Goal: Task Accomplishment & Management: Use online tool/utility

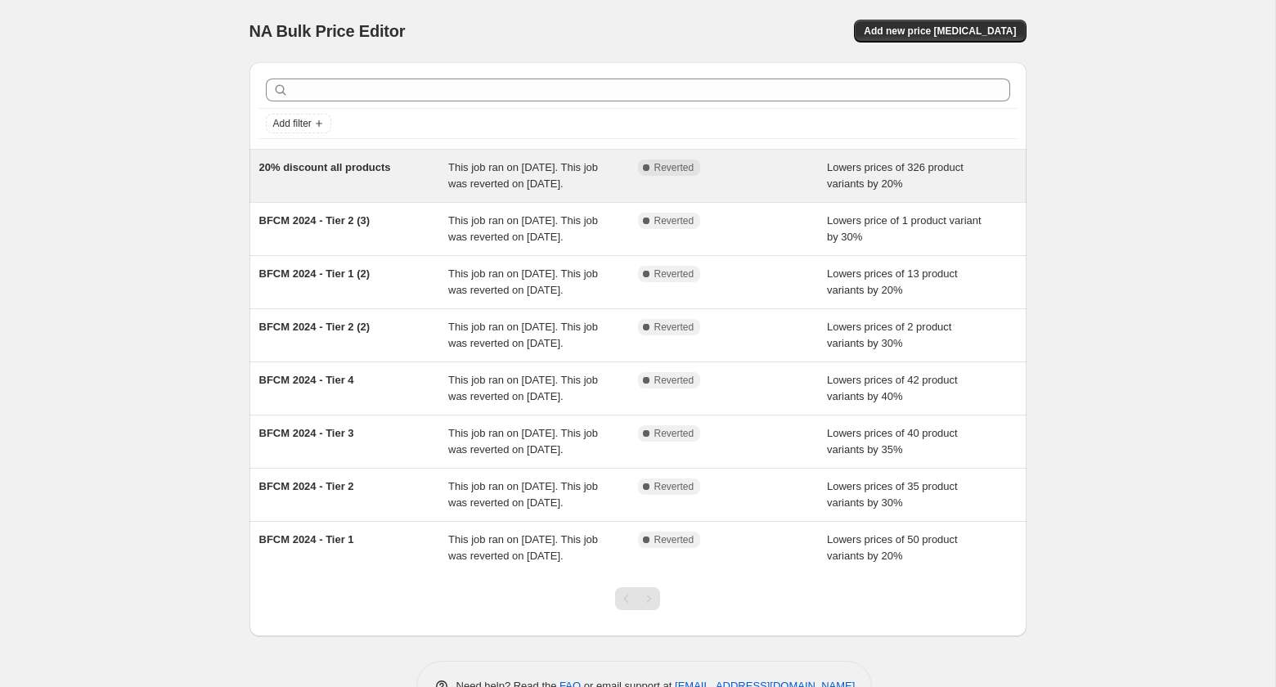
click at [367, 192] on div "20% discount all products" at bounding box center [354, 175] width 190 height 33
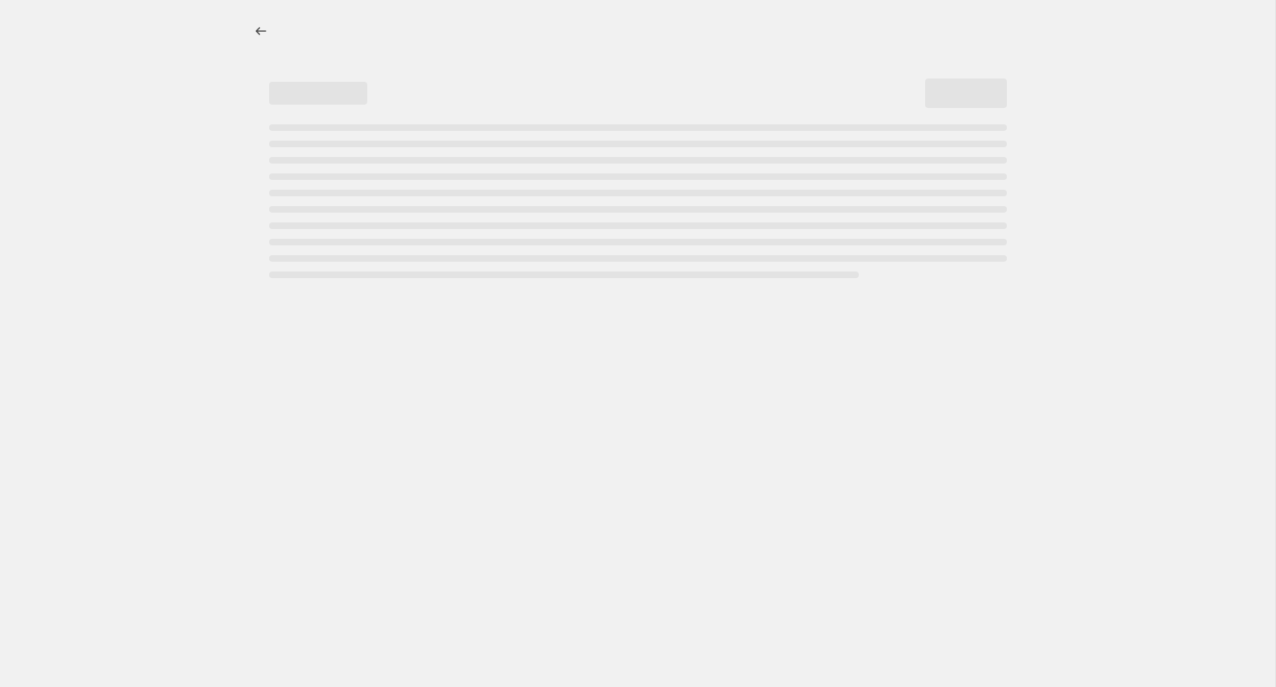
select select "percentage"
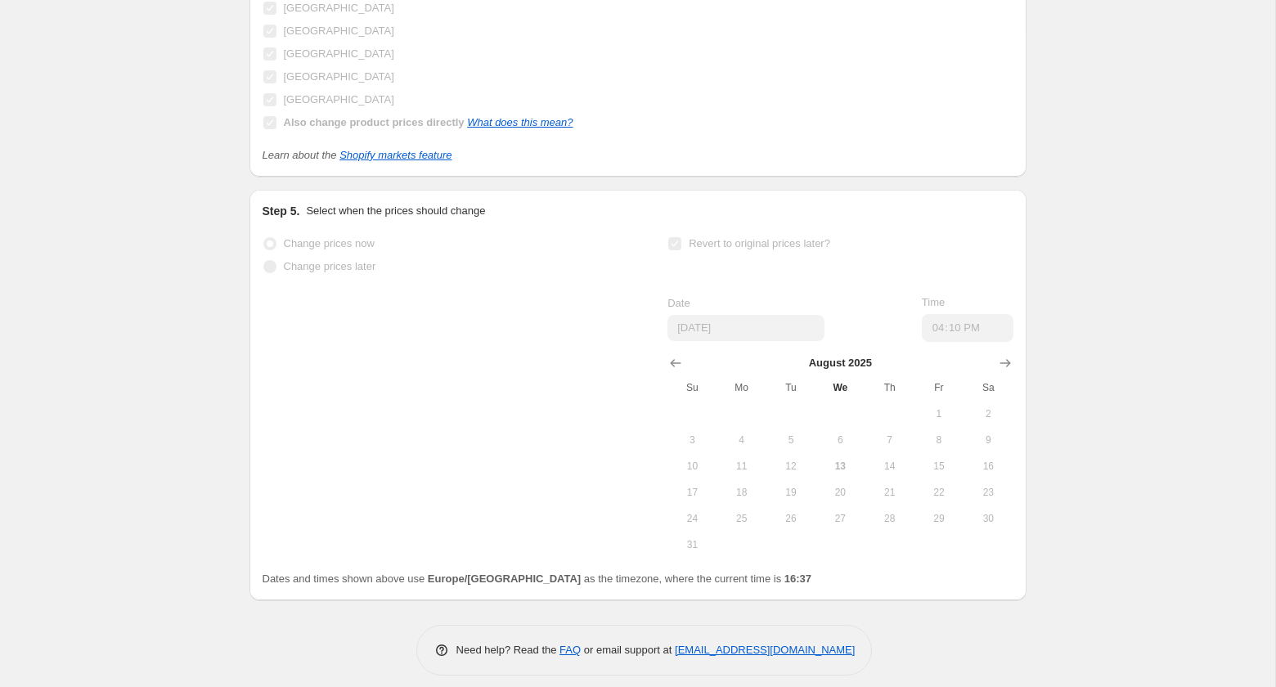
scroll to position [2005, 0]
click at [842, 389] on span "We" at bounding box center [840, 389] width 36 height 13
drag, startPoint x: 435, startPoint y: 582, endPoint x: 509, endPoint y: 582, distance: 73.6
click at [509, 582] on span "Dates and times shown above use Europe/[GEOGRAPHIC_DATA] as the timezone, where…" at bounding box center [538, 580] width 550 height 12
click at [389, 629] on div "Need help? Read the FAQ or email support at [EMAIL_ADDRESS][DOMAIN_NAME]" at bounding box center [645, 651] width 764 height 51
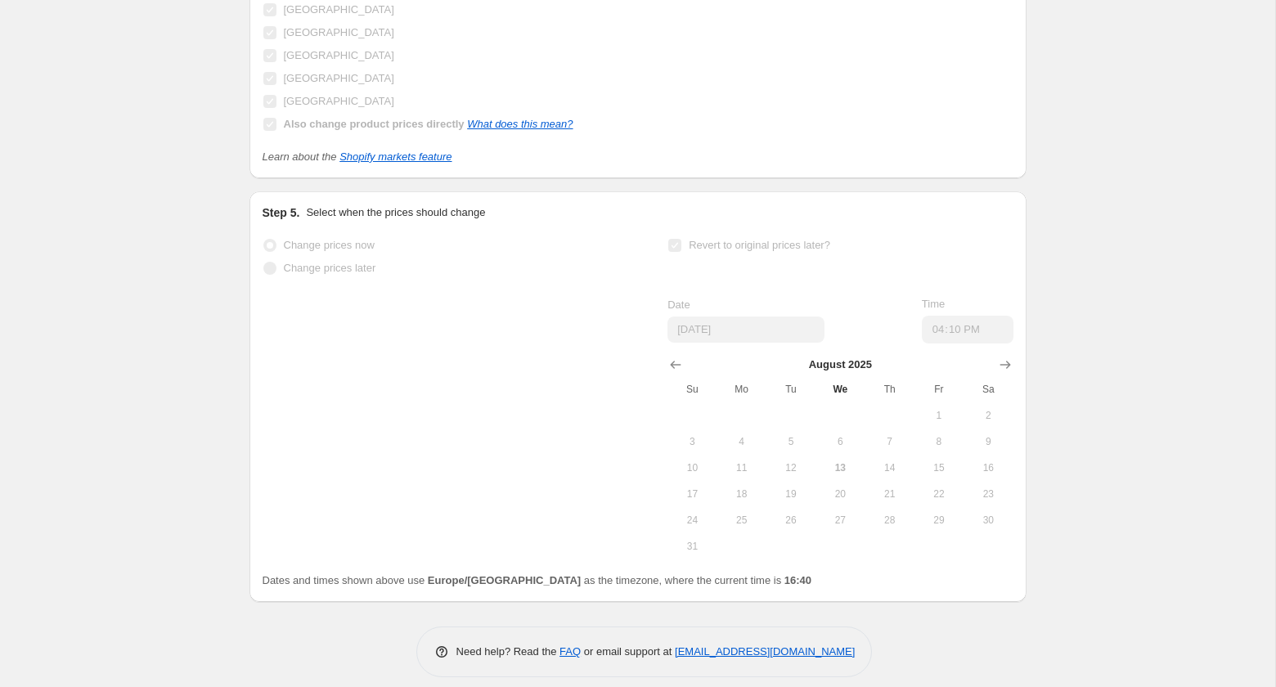
click at [888, 463] on span "14" at bounding box center [889, 467] width 36 height 13
click at [891, 461] on span "14" at bounding box center [889, 467] width 36 height 13
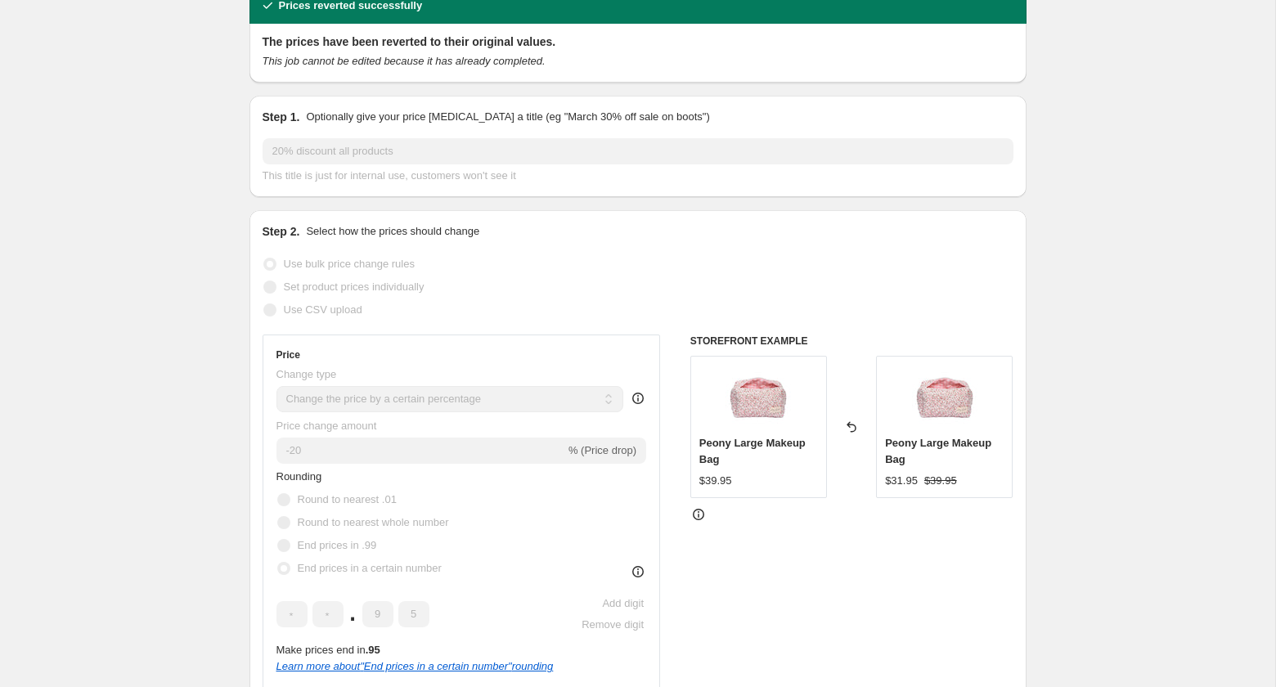
scroll to position [0, 0]
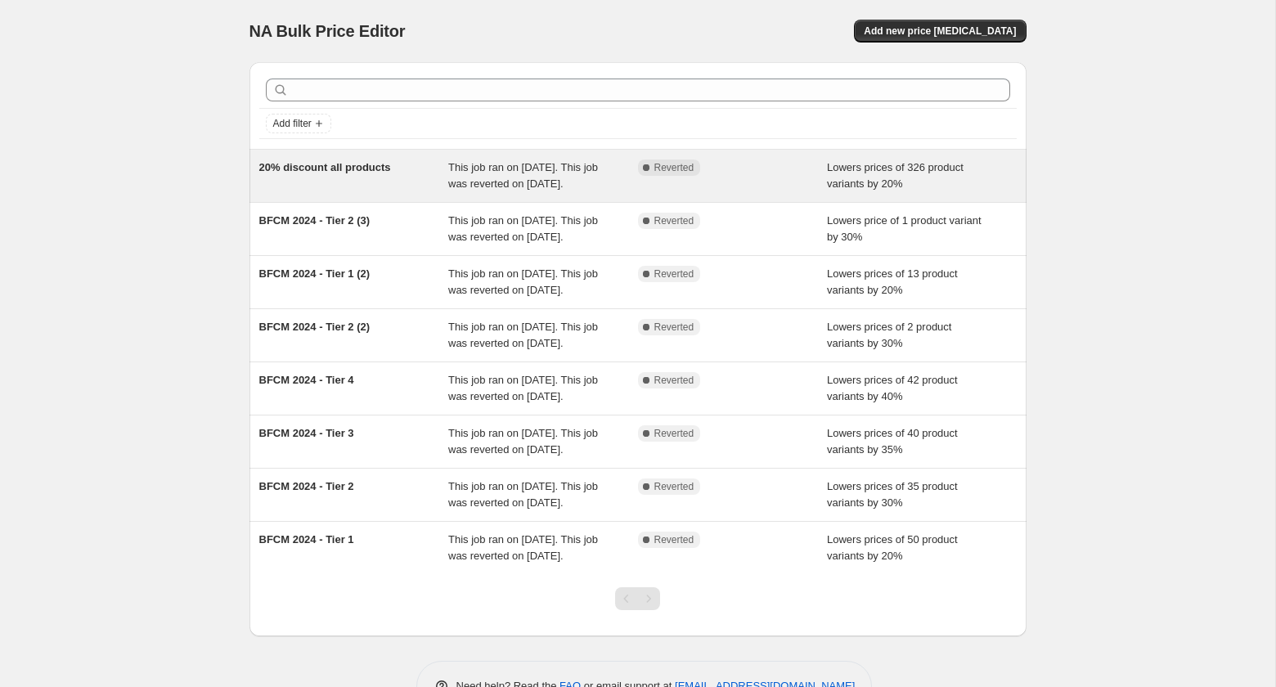
click at [370, 176] on div "20% discount all products" at bounding box center [354, 175] width 190 height 33
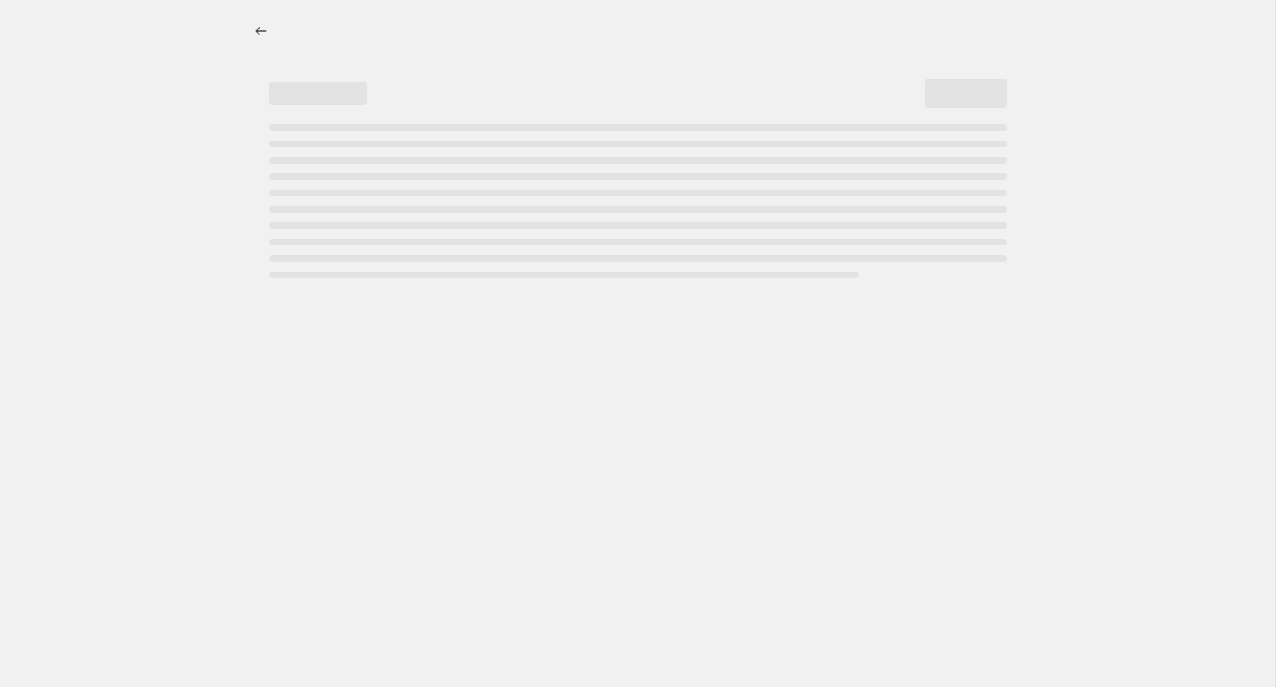
select select "percentage"
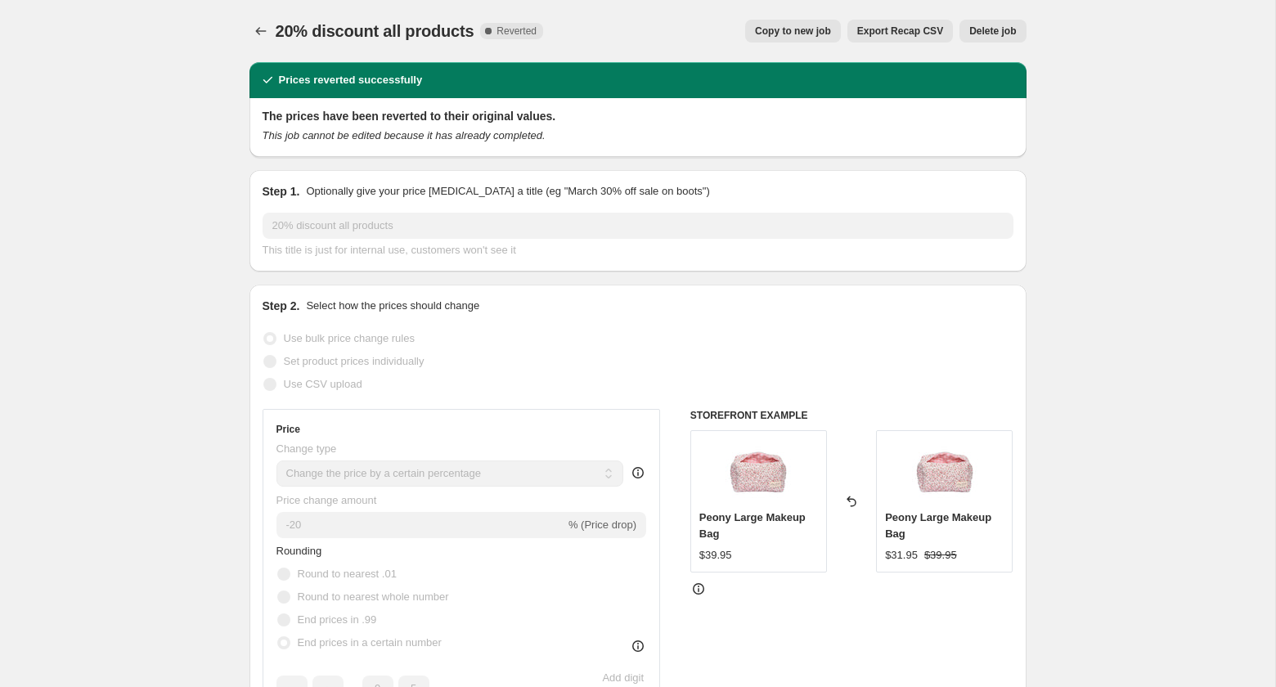
click at [521, 35] on span "Reverted" at bounding box center [516, 31] width 40 height 13
click at [258, 27] on icon "Price change jobs" at bounding box center [261, 31] width 16 height 16
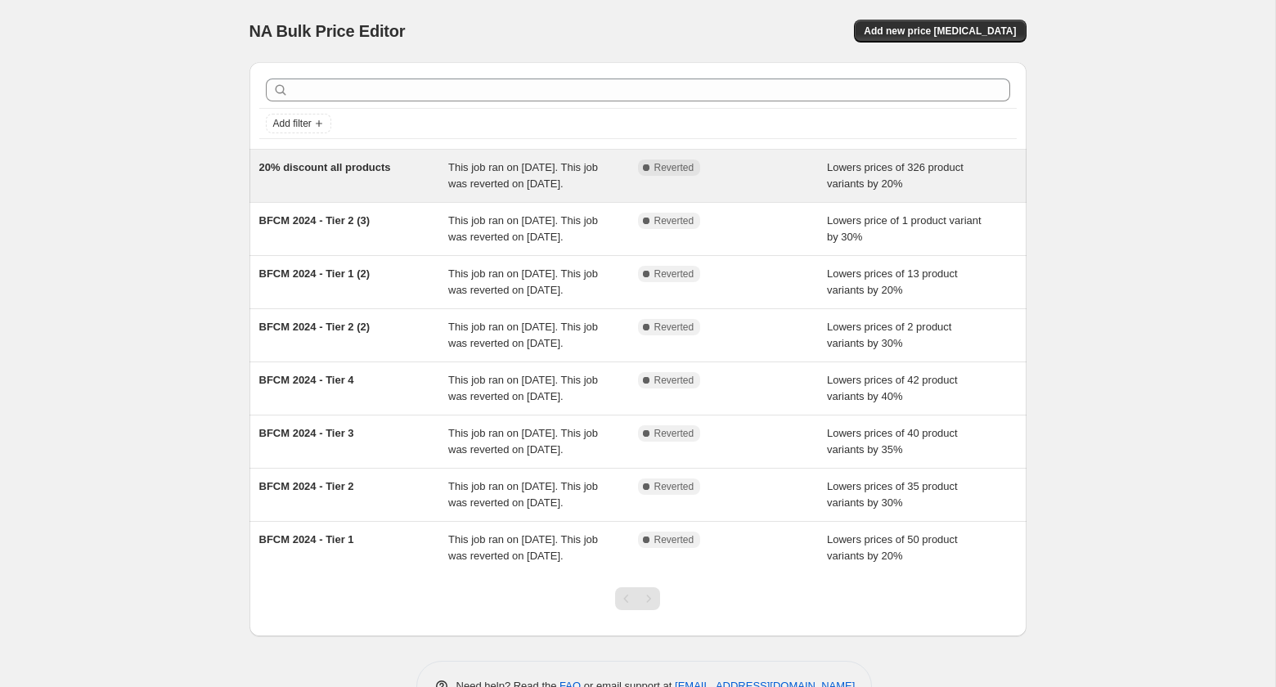
click at [877, 192] on div "Lowers prices of 326 product variants by 20%" at bounding box center [922, 175] width 190 height 33
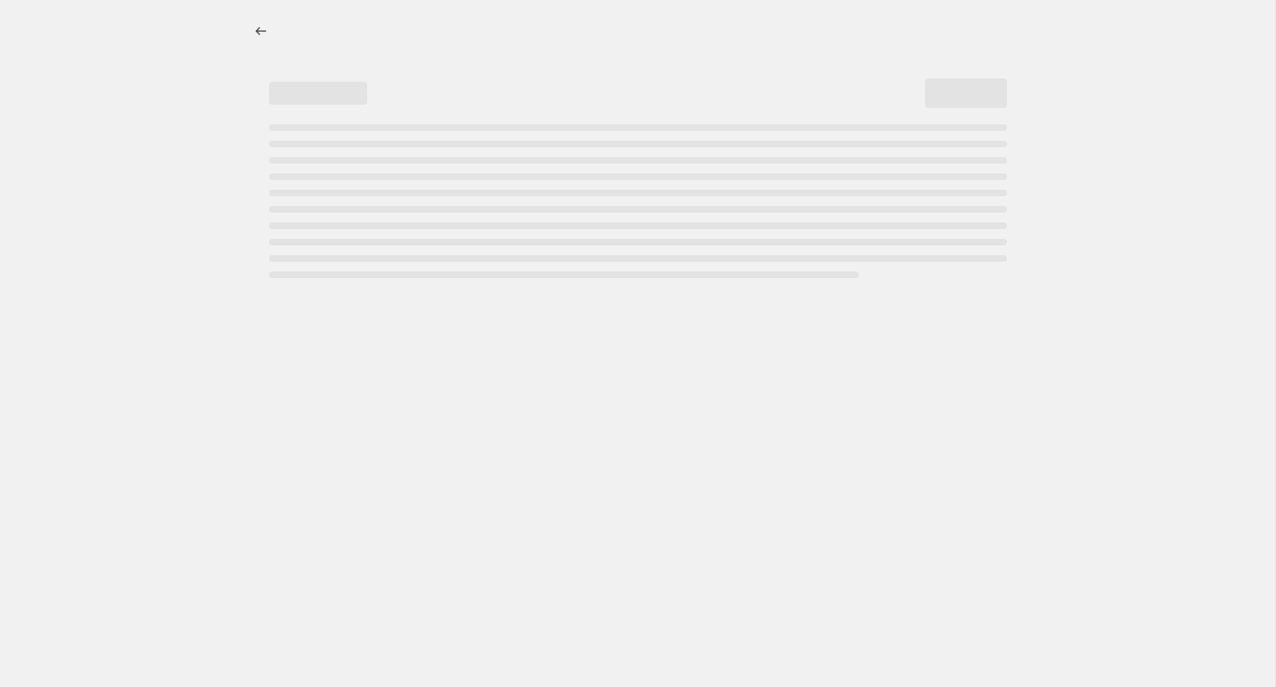
select select "percentage"
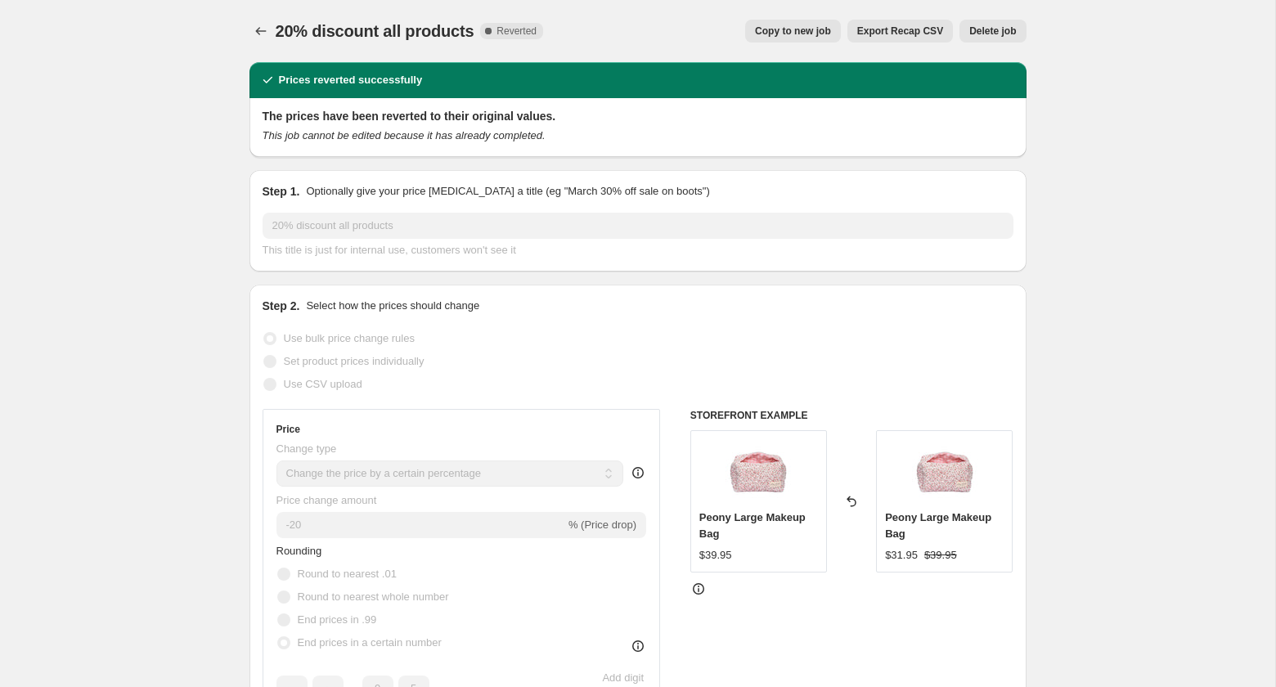
click at [312, 83] on h2 "Prices reverted successfully" at bounding box center [351, 80] width 144 height 16
click at [626, 181] on div "Step 1. Optionally give your price [MEDICAL_DATA] a title (eg "March 30% off sa…" at bounding box center [637, 220] width 777 height 101
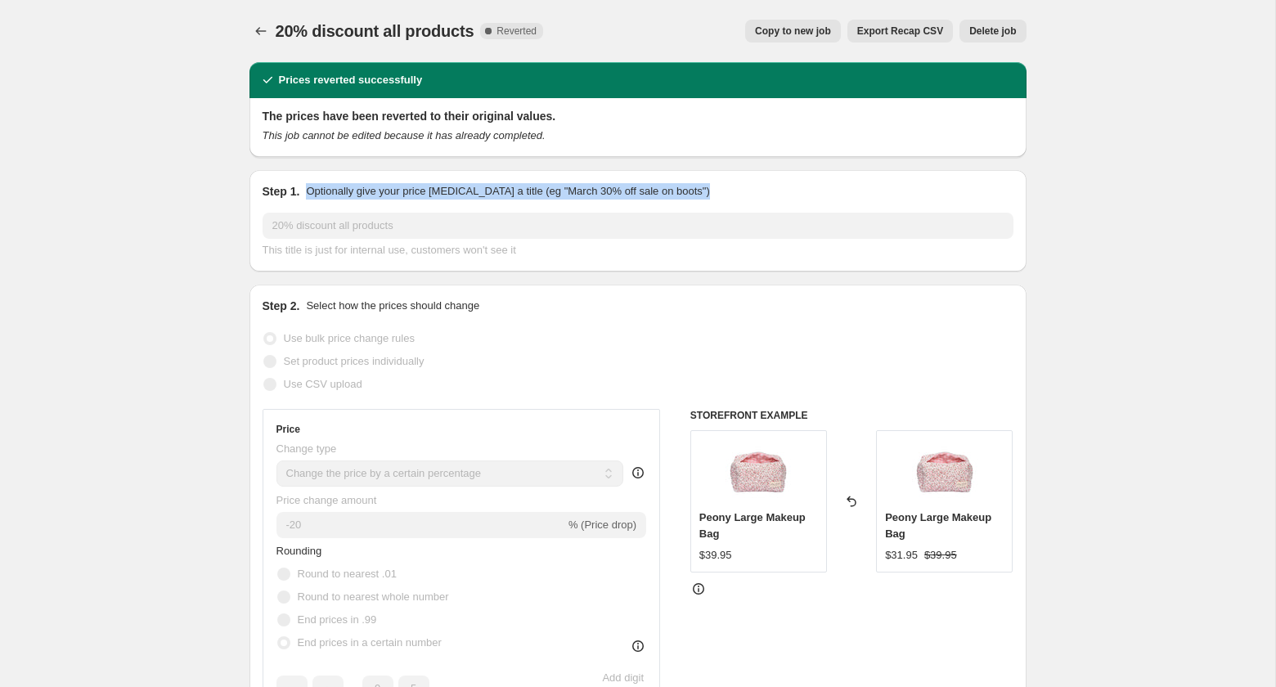
click at [626, 181] on div "Step 1. Optionally give your price [MEDICAL_DATA] a title (eg "March 30% off sa…" at bounding box center [637, 220] width 777 height 101
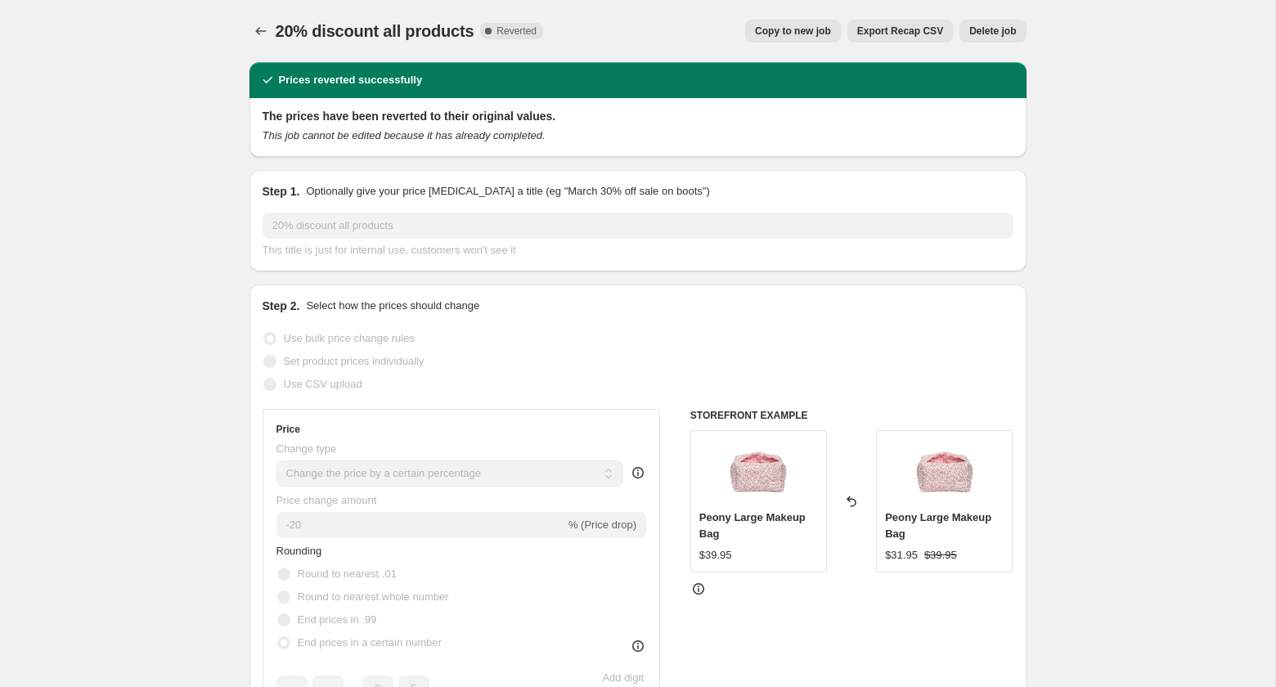
click at [513, 136] on icon "This job cannot be edited because it has already completed." at bounding box center [404, 135] width 283 height 12
click at [697, 8] on div "20% discount all products. This page is ready 20% discount all products Complet…" at bounding box center [637, 31] width 777 height 62
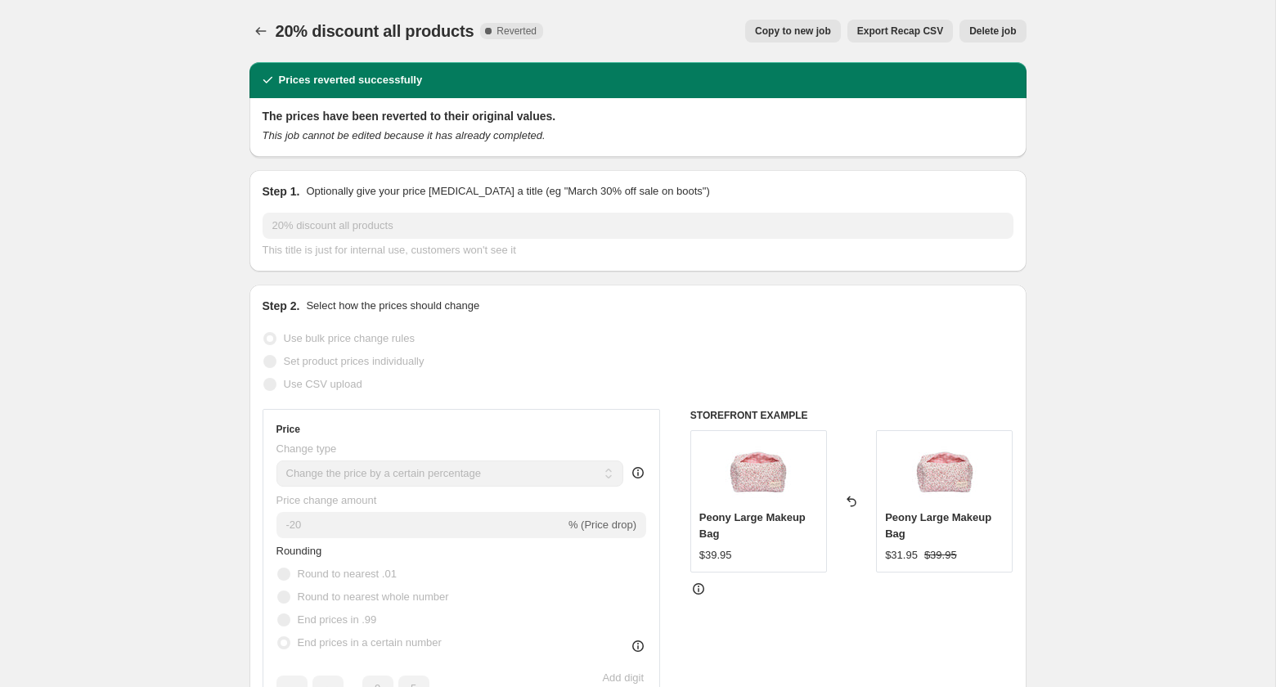
click at [739, 4] on div "20% discount all products. This page is ready 20% discount all products Complet…" at bounding box center [637, 31] width 777 height 62
click at [793, 34] on span "Copy to new job" at bounding box center [793, 31] width 76 height 13
select select "percentage"
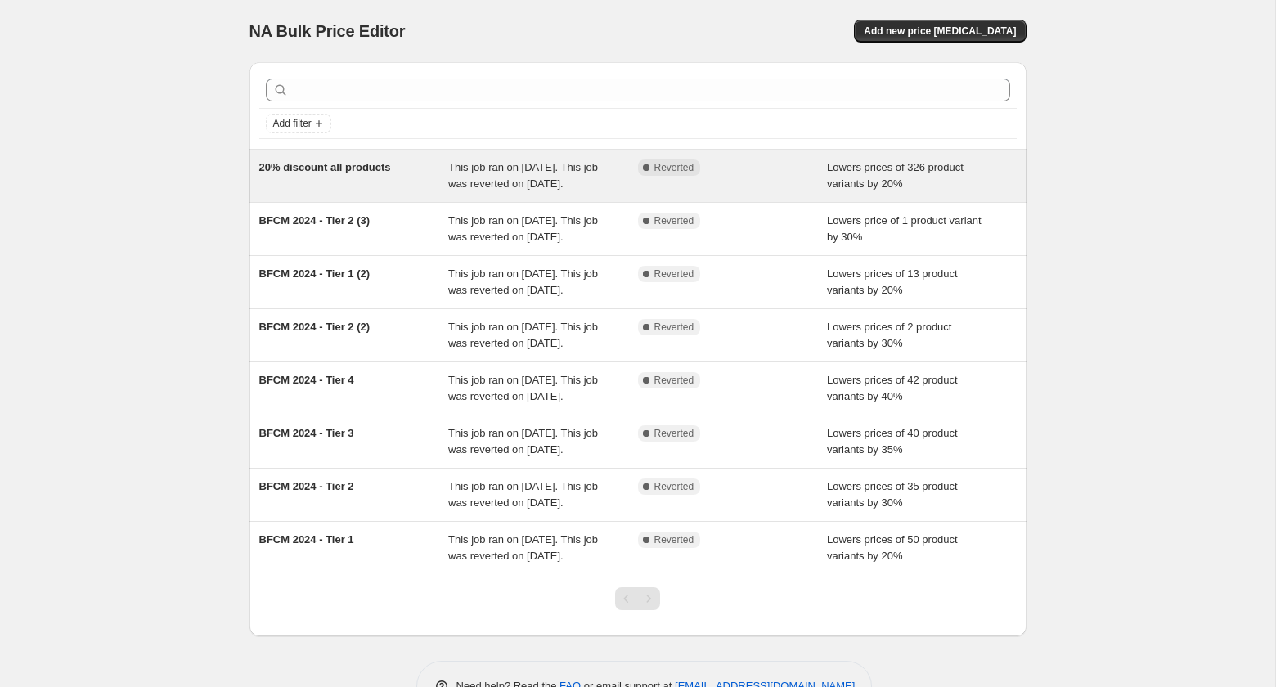
click at [343, 163] on span "20% discount all products" at bounding box center [325, 167] width 132 height 12
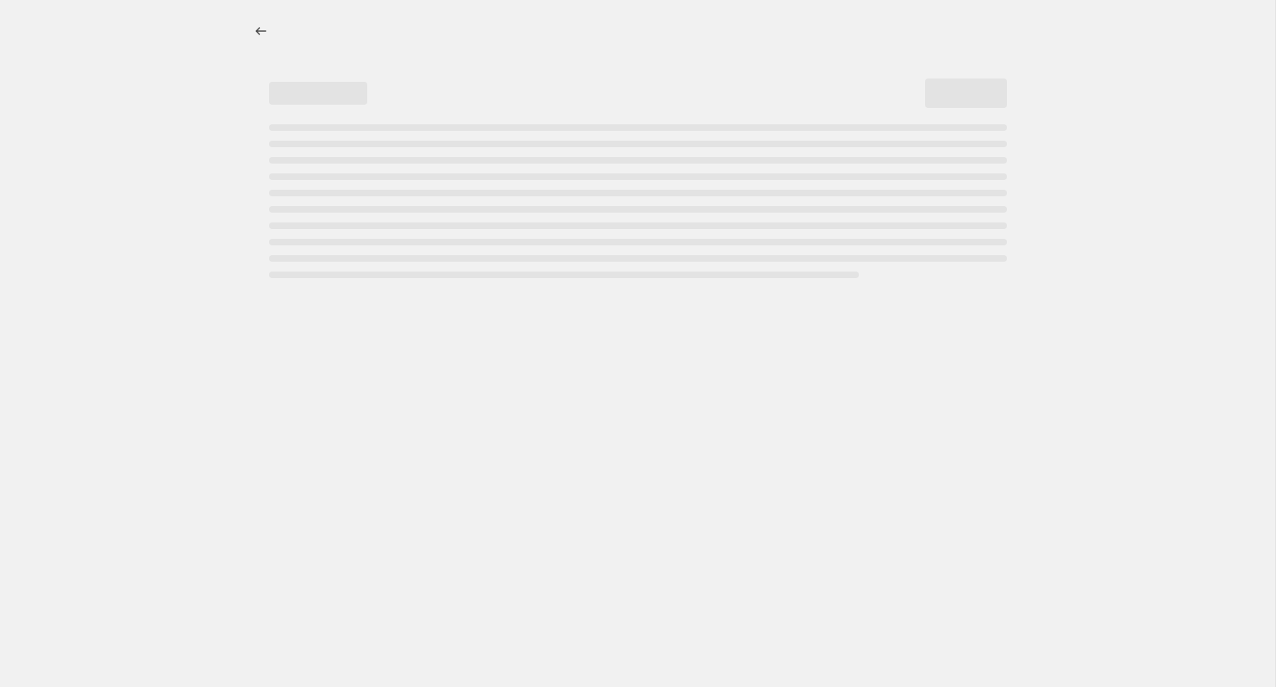
select select "percentage"
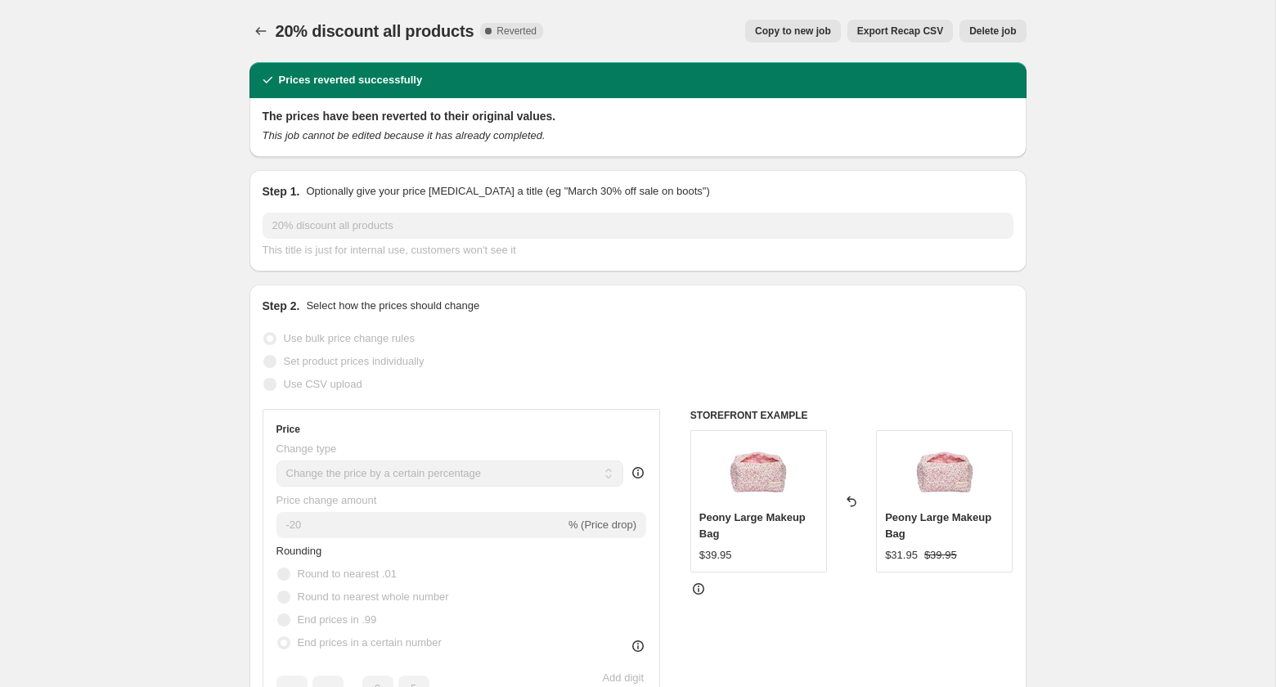
click at [801, 30] on span "Copy to new job" at bounding box center [793, 31] width 76 height 13
select select "percentage"
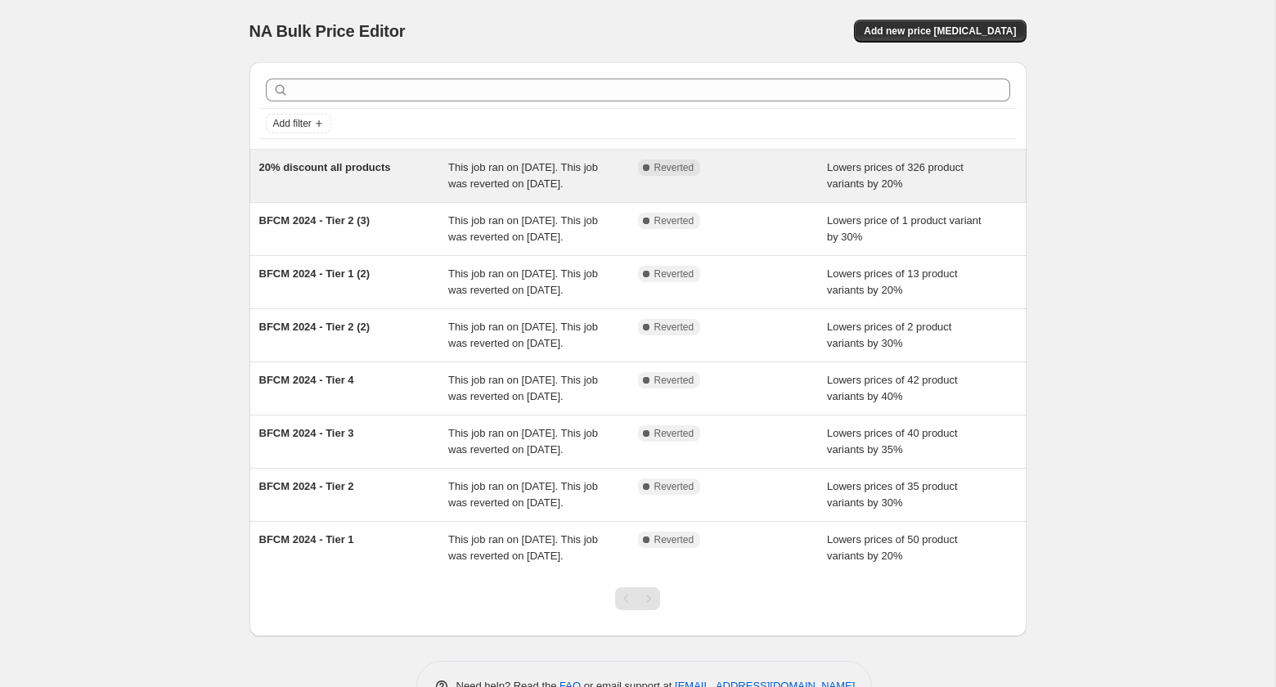
click at [763, 191] on div "Complete Reverted" at bounding box center [733, 175] width 190 height 33
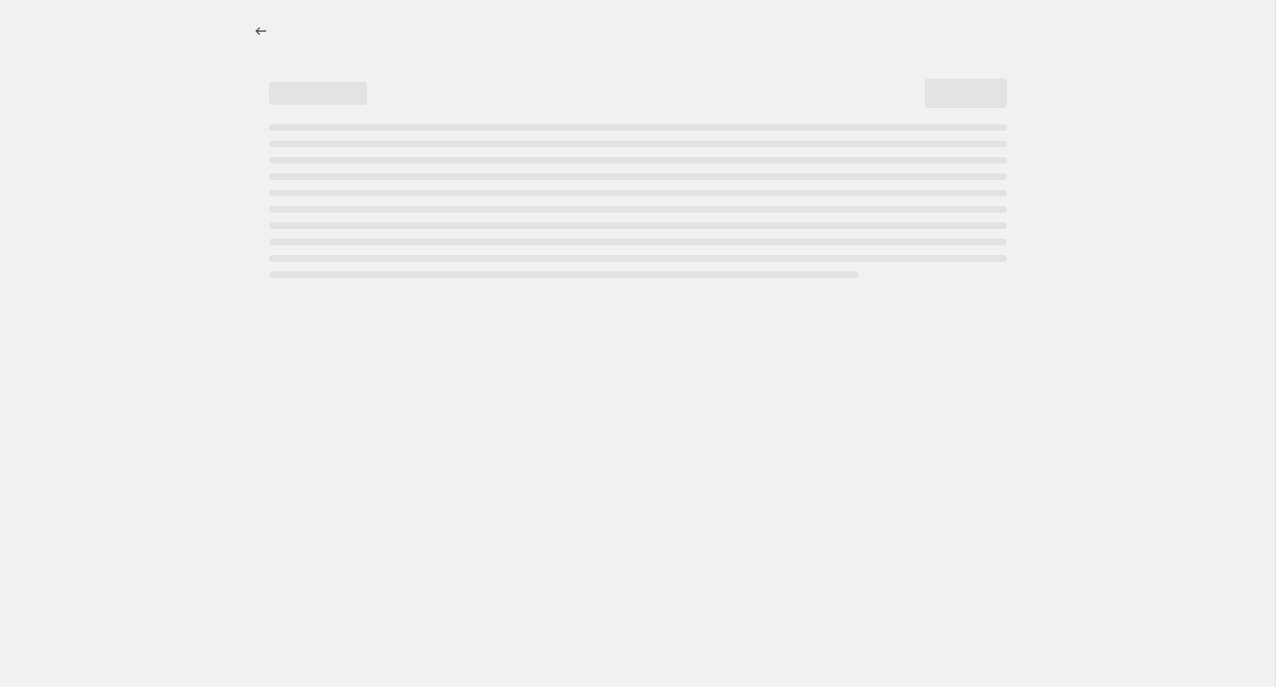
select select "percentage"
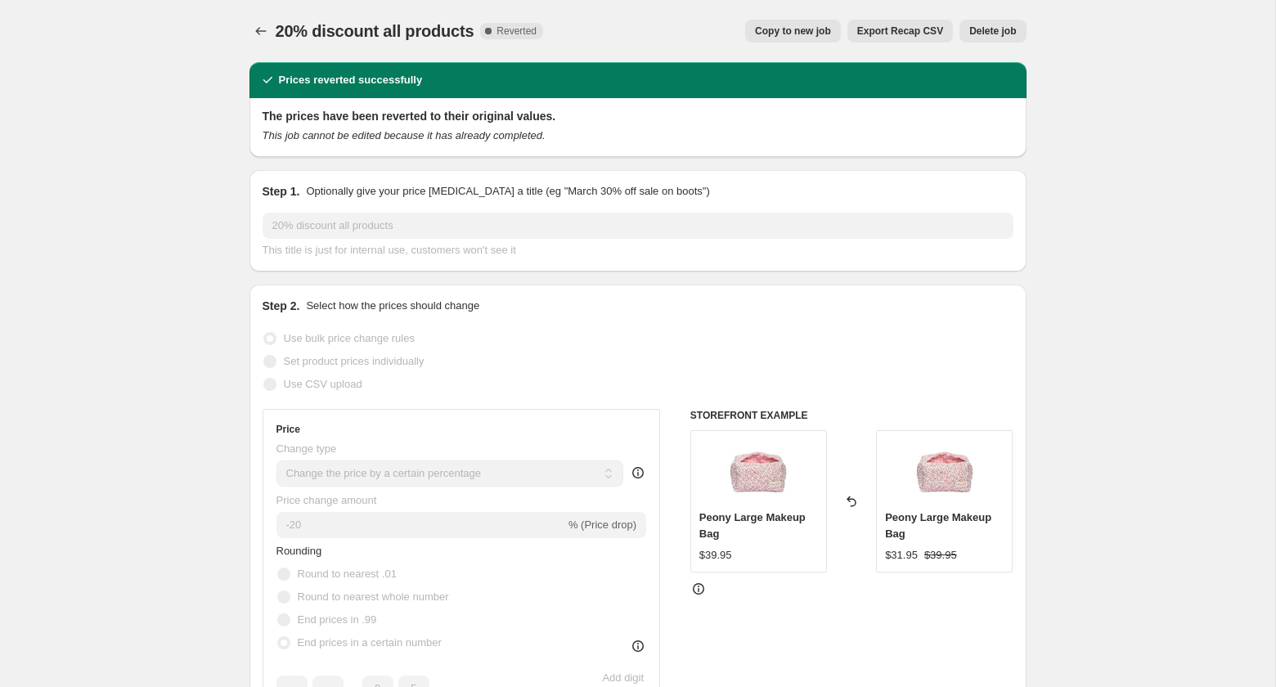
click at [804, 29] on span "Copy to new job" at bounding box center [793, 31] width 76 height 13
select select "percentage"
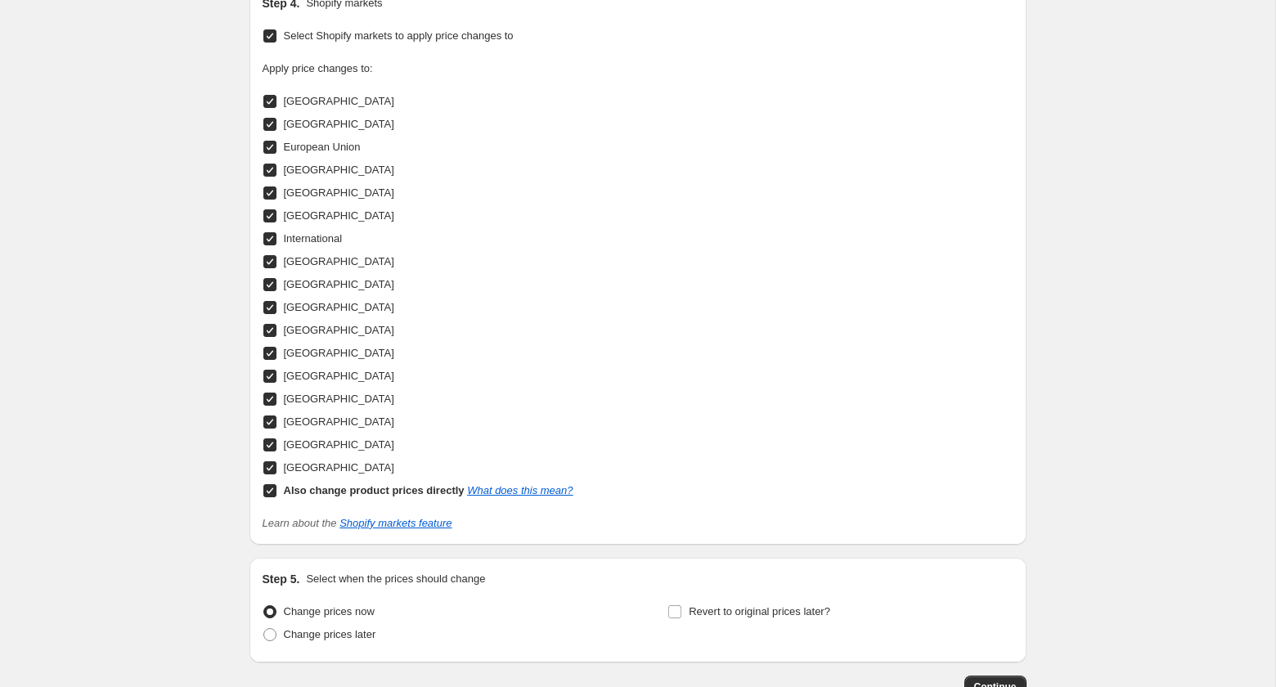
scroll to position [1641, 0]
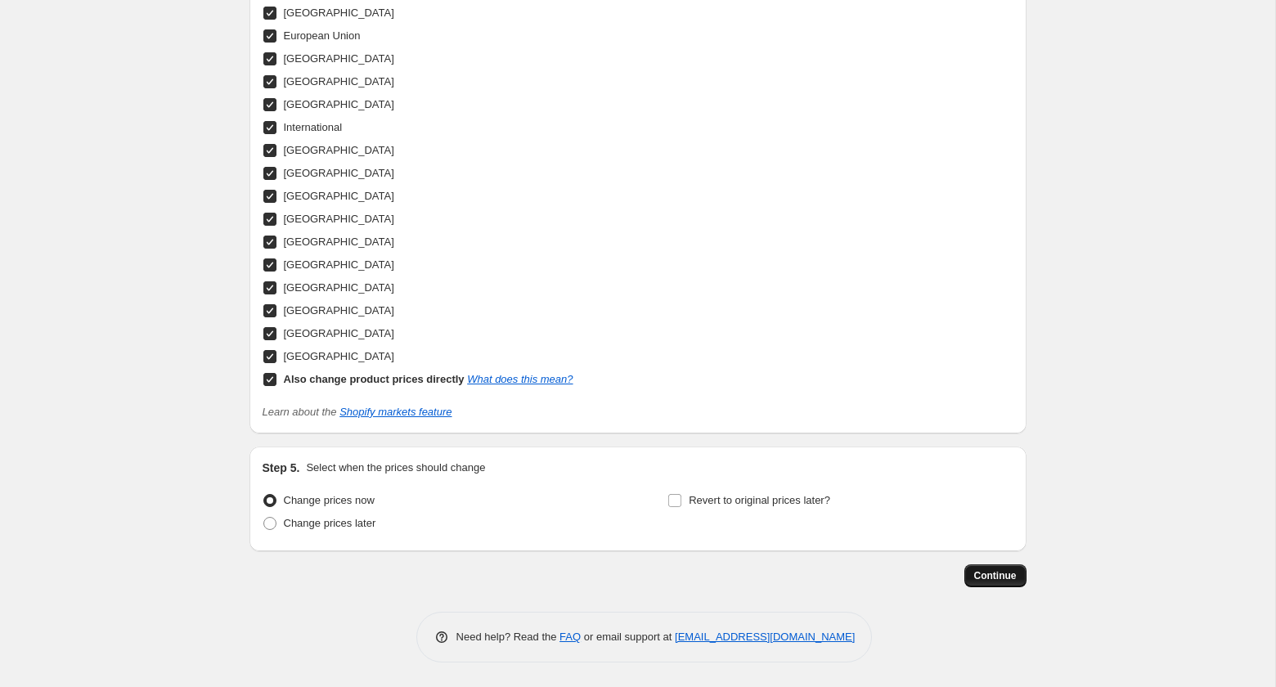
click at [990, 573] on span "Continue" at bounding box center [995, 575] width 43 height 13
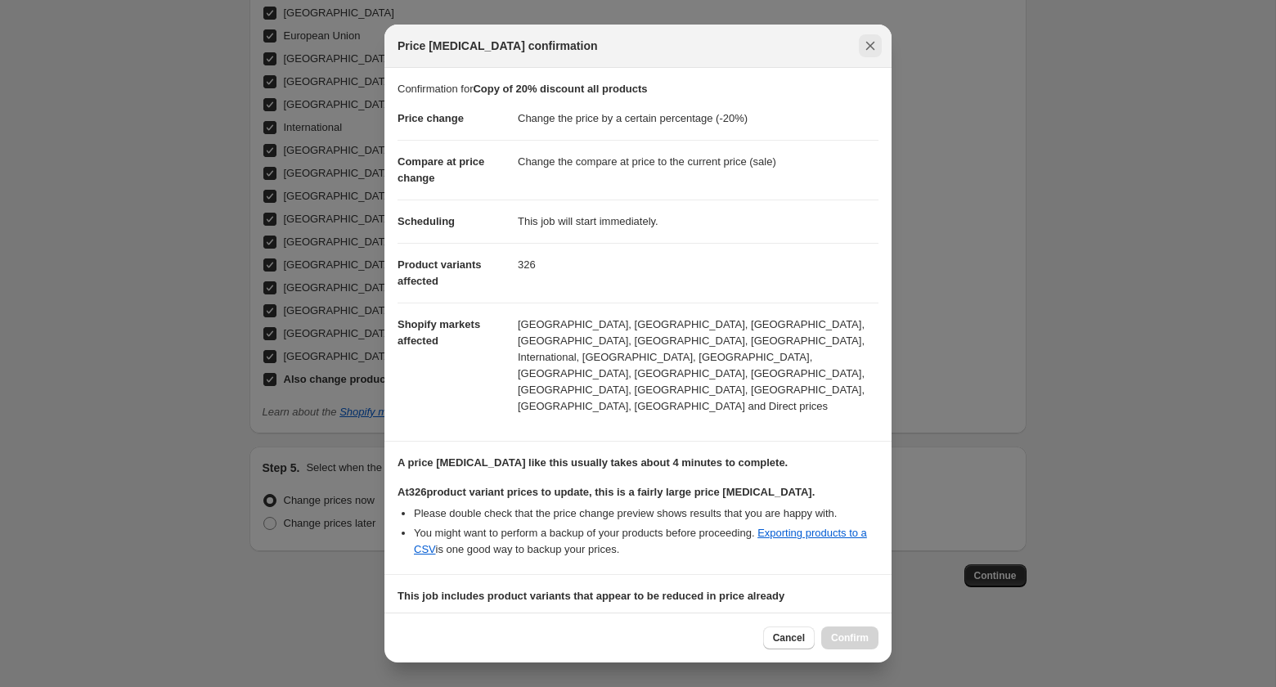
click at [865, 46] on icon "Close" at bounding box center [870, 46] width 16 height 16
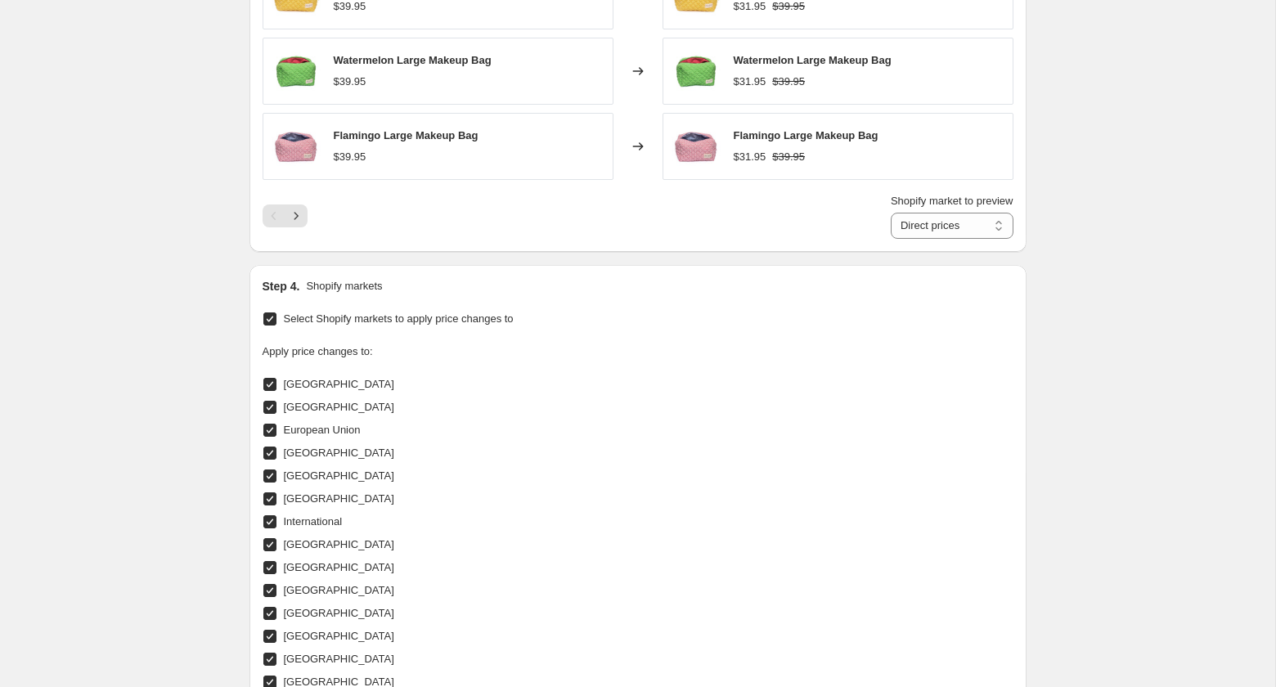
scroll to position [1641, 0]
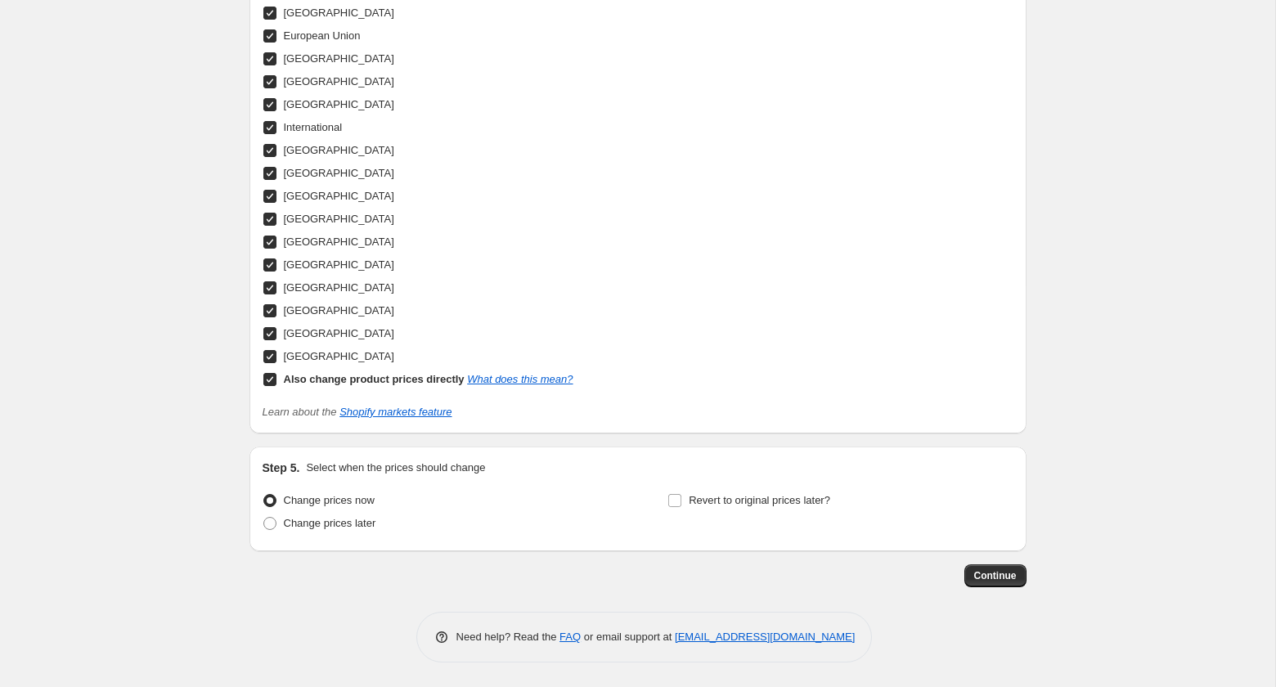
click at [960, 573] on div "Continue" at bounding box center [637, 575] width 777 height 23
click at [988, 572] on span "Continue" at bounding box center [995, 575] width 43 height 13
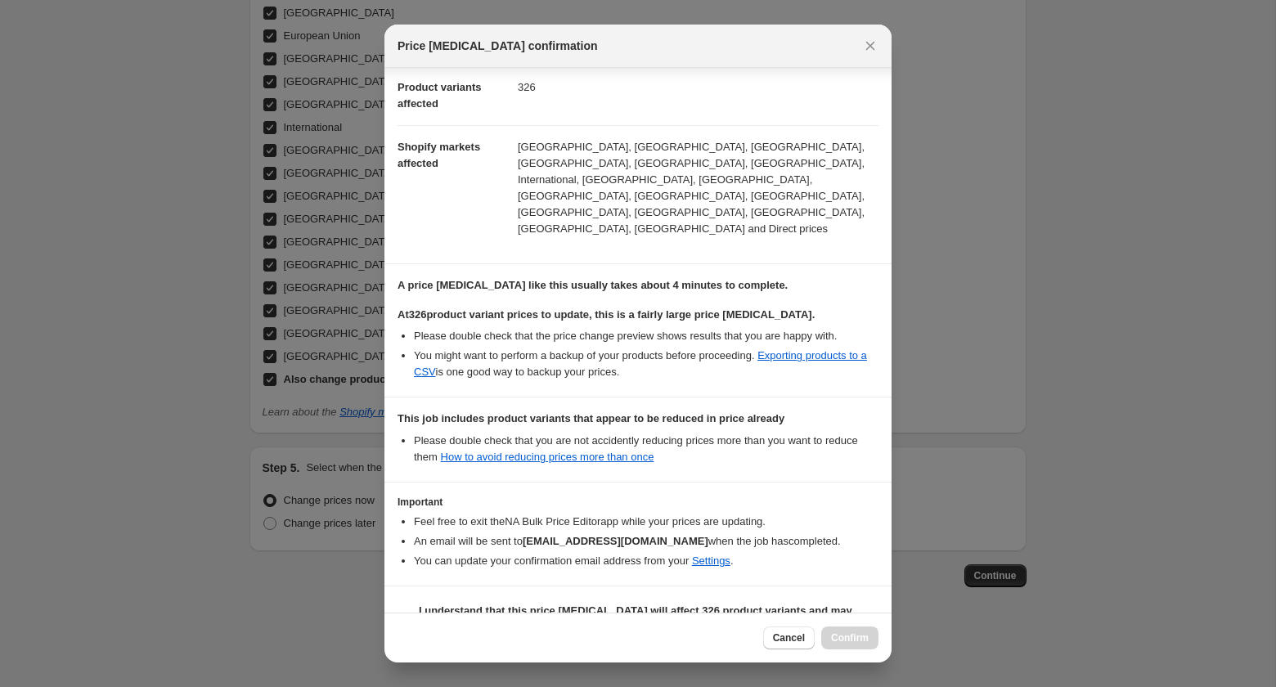
scroll to position [184, 0]
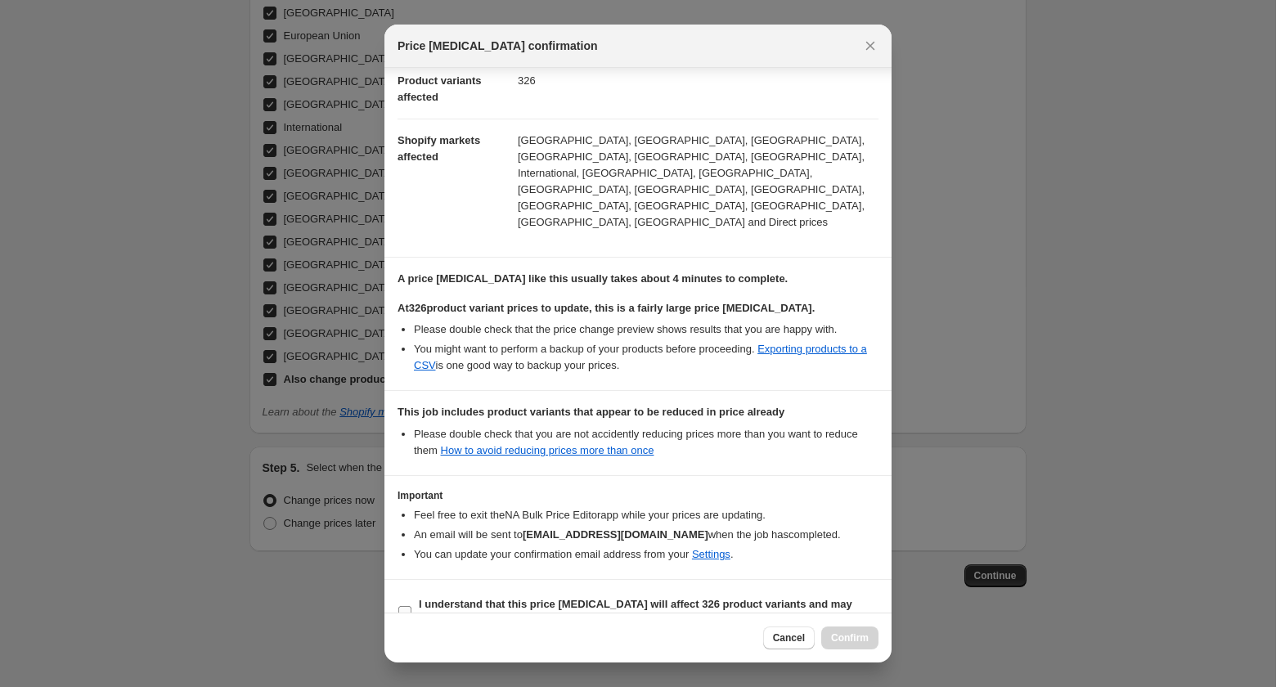
click at [406, 606] on input "I understand that this price [MEDICAL_DATA] will affect 326 product variants an…" at bounding box center [404, 612] width 13 height 13
checkbox input "true"
click at [856, 638] on span "Confirm" at bounding box center [850, 637] width 38 height 13
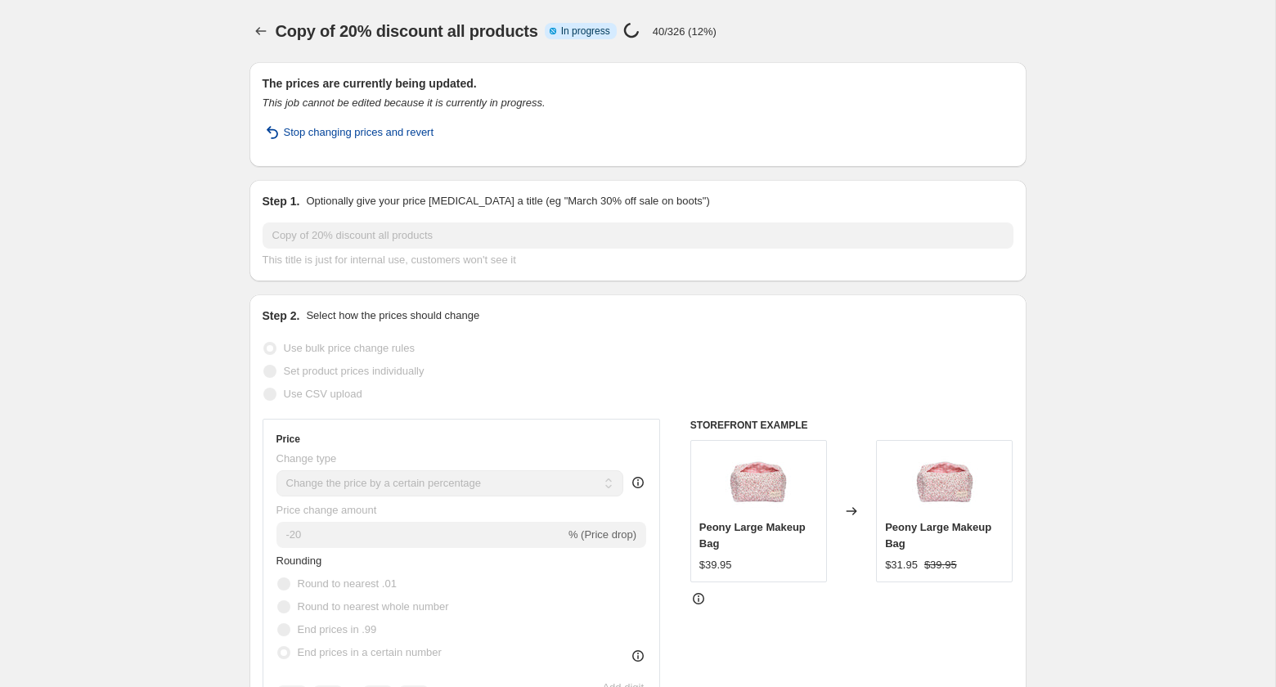
click at [398, 125] on span "Stop changing prices and revert" at bounding box center [359, 132] width 150 height 16
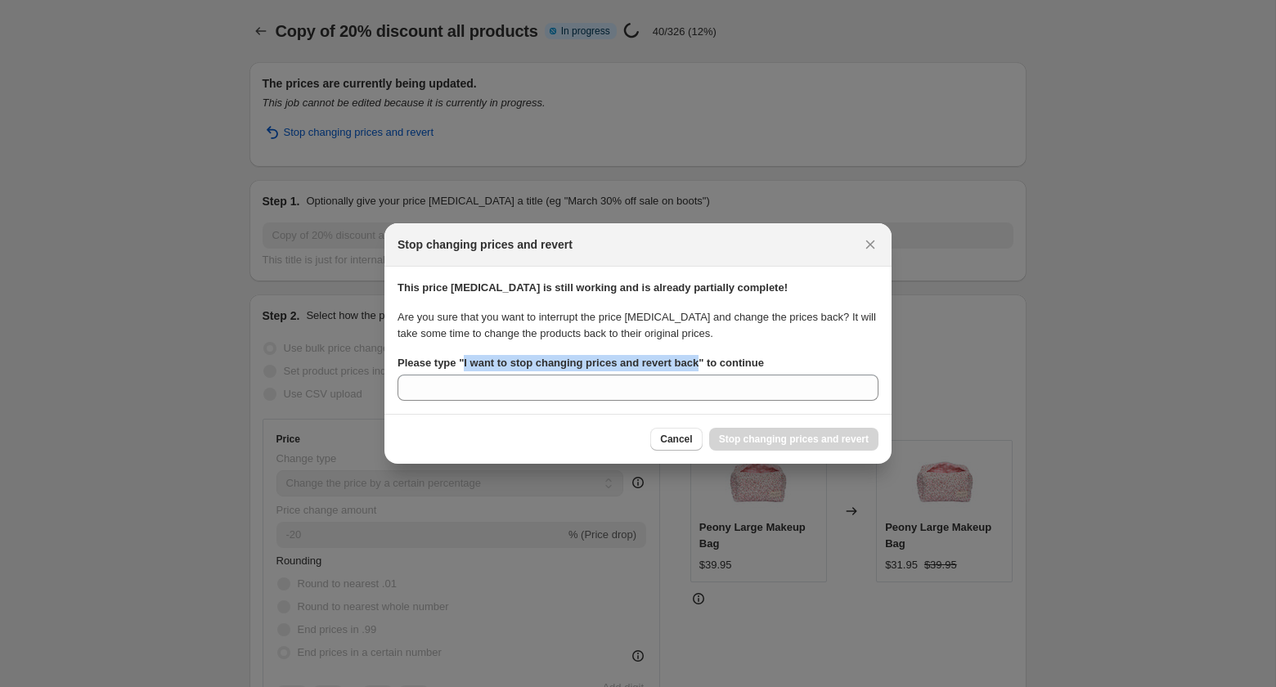
drag, startPoint x: 464, startPoint y: 362, endPoint x: 706, endPoint y: 366, distance: 242.1
click at [706, 366] on b "Please type " I want to stop changing prices and revert back " to continue" at bounding box center [580, 363] width 366 height 12
copy b "I want to stop changing prices and revert back"
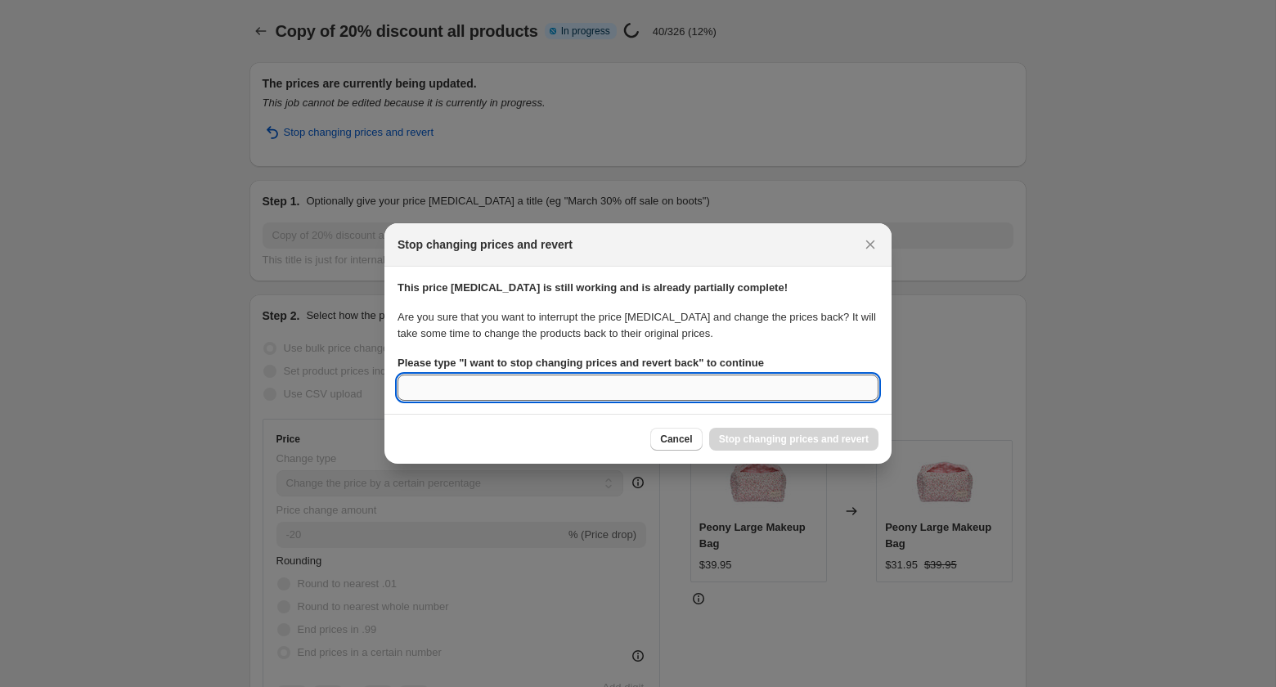
click at [678, 389] on input "Please type " I want to stop changing prices and revert back " to continue" at bounding box center [637, 388] width 481 height 26
paste input "I want to stop changing prices and revert back"
type input "I want to stop changing prices and revert back"
click at [762, 432] on button "Stop changing prices and revert" at bounding box center [793, 439] width 169 height 23
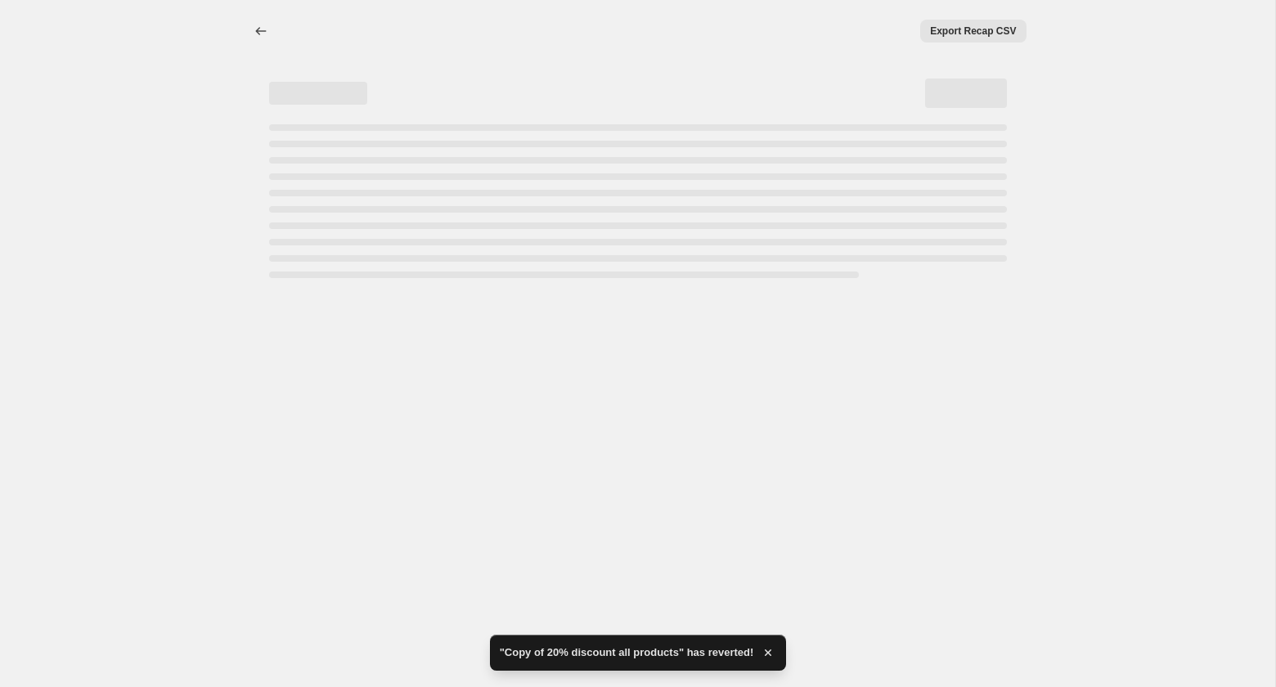
select select "percentage"
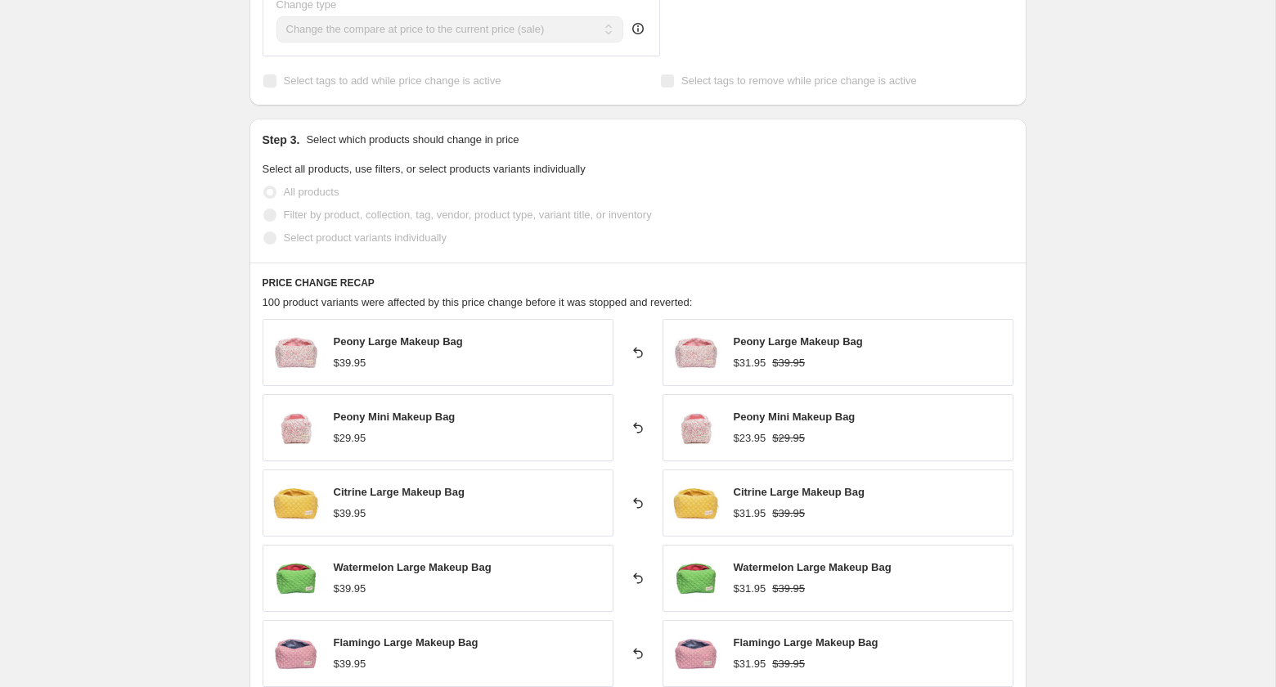
scroll to position [500, 0]
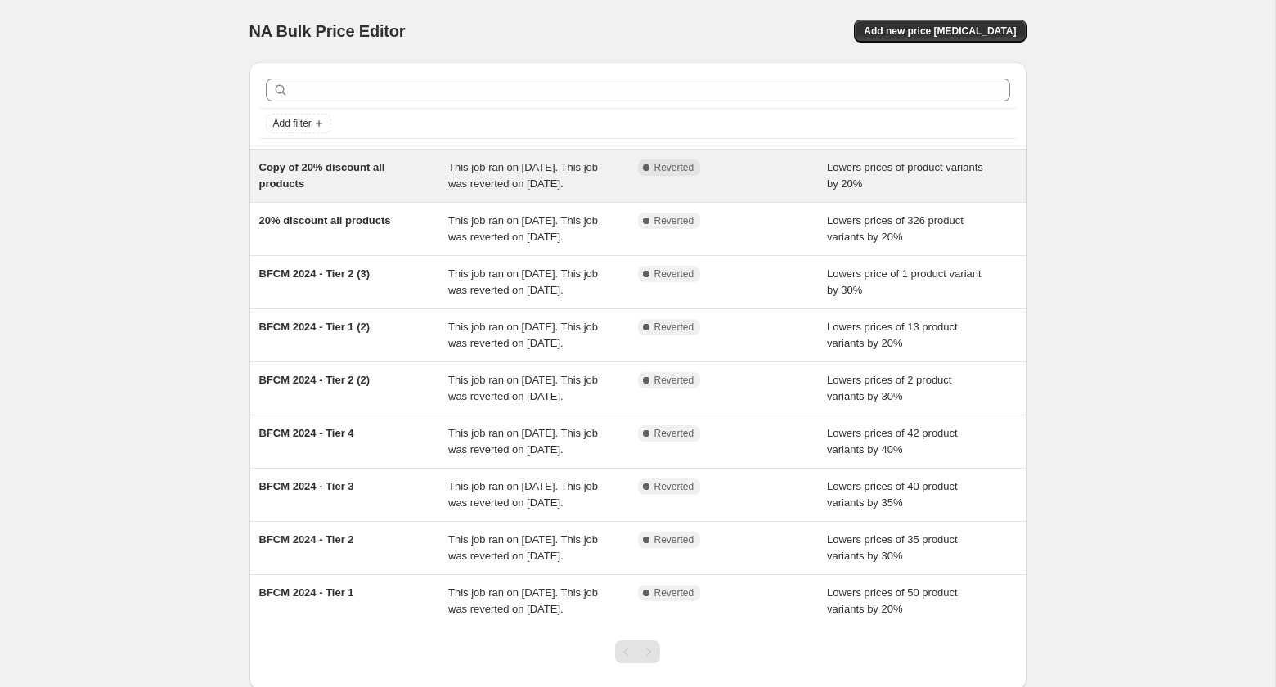
click at [376, 179] on div "Copy of 20% discount all products" at bounding box center [354, 175] width 190 height 33
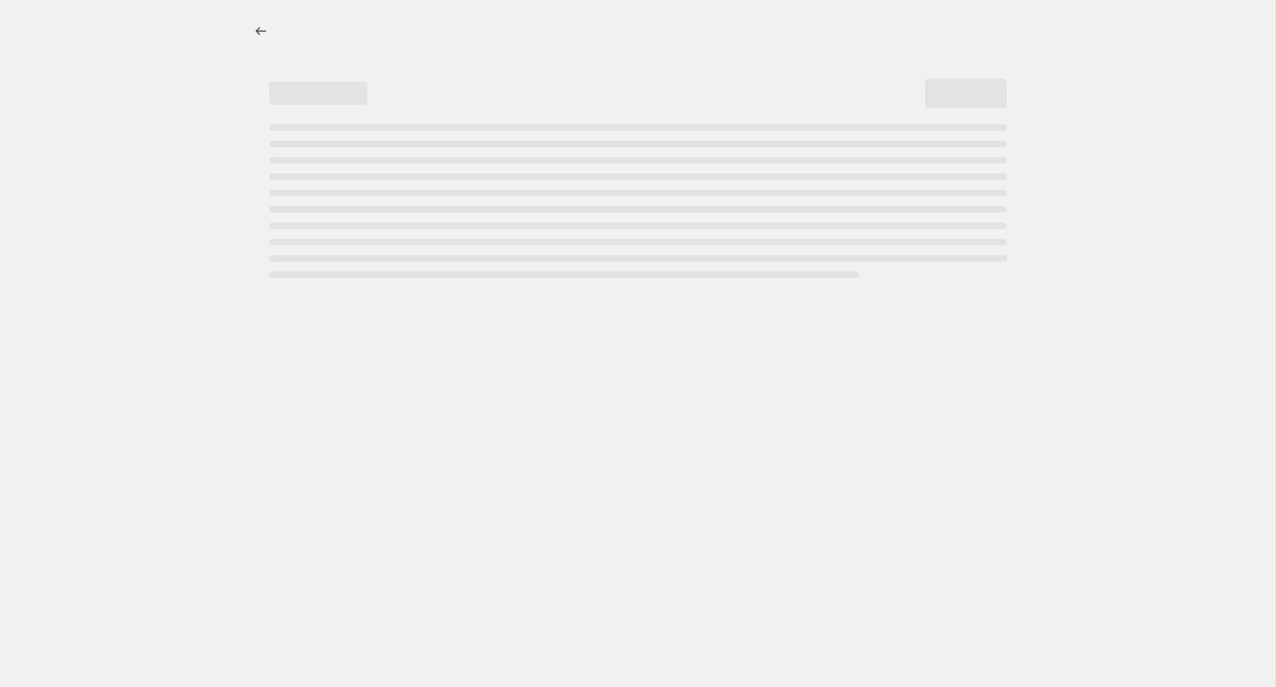
select select "percentage"
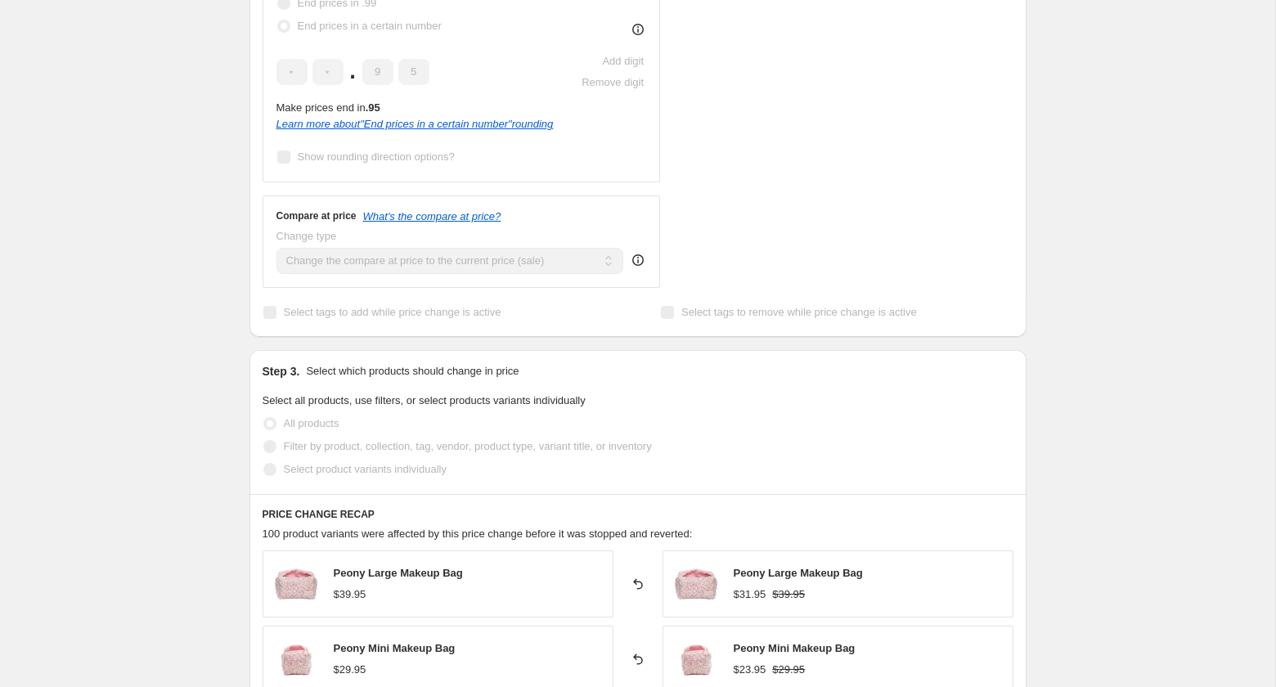
scroll to position [234, 0]
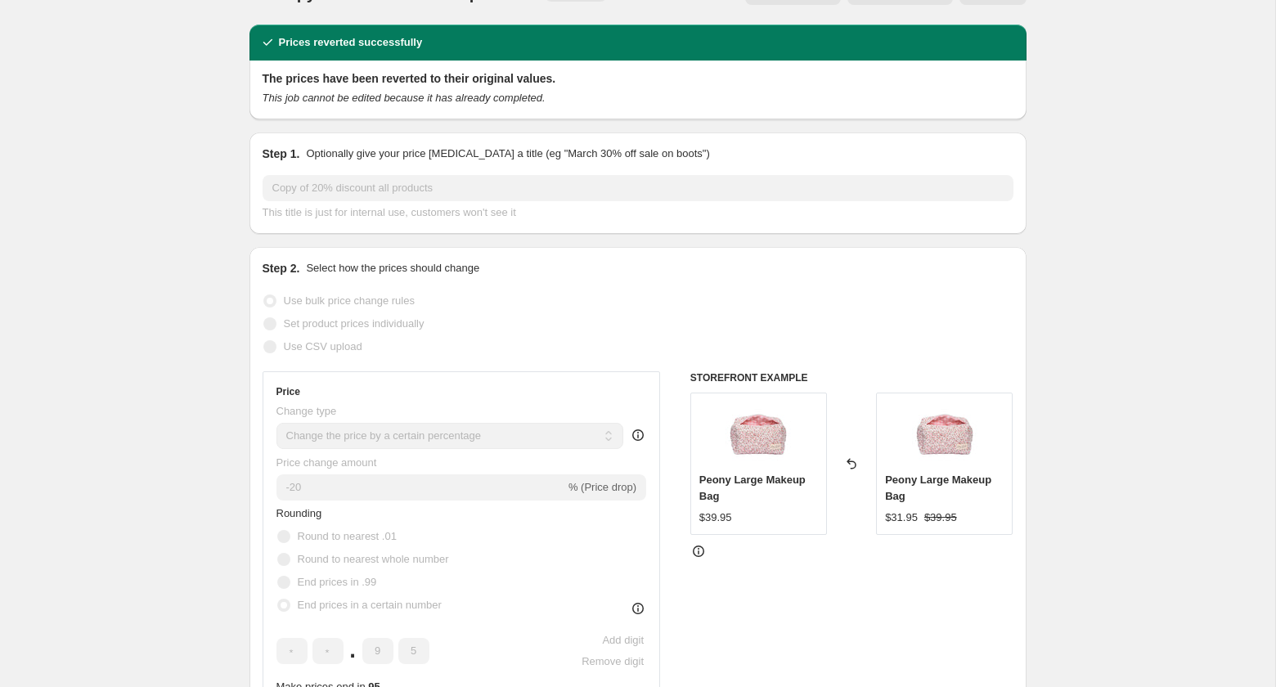
scroll to position [0, 0]
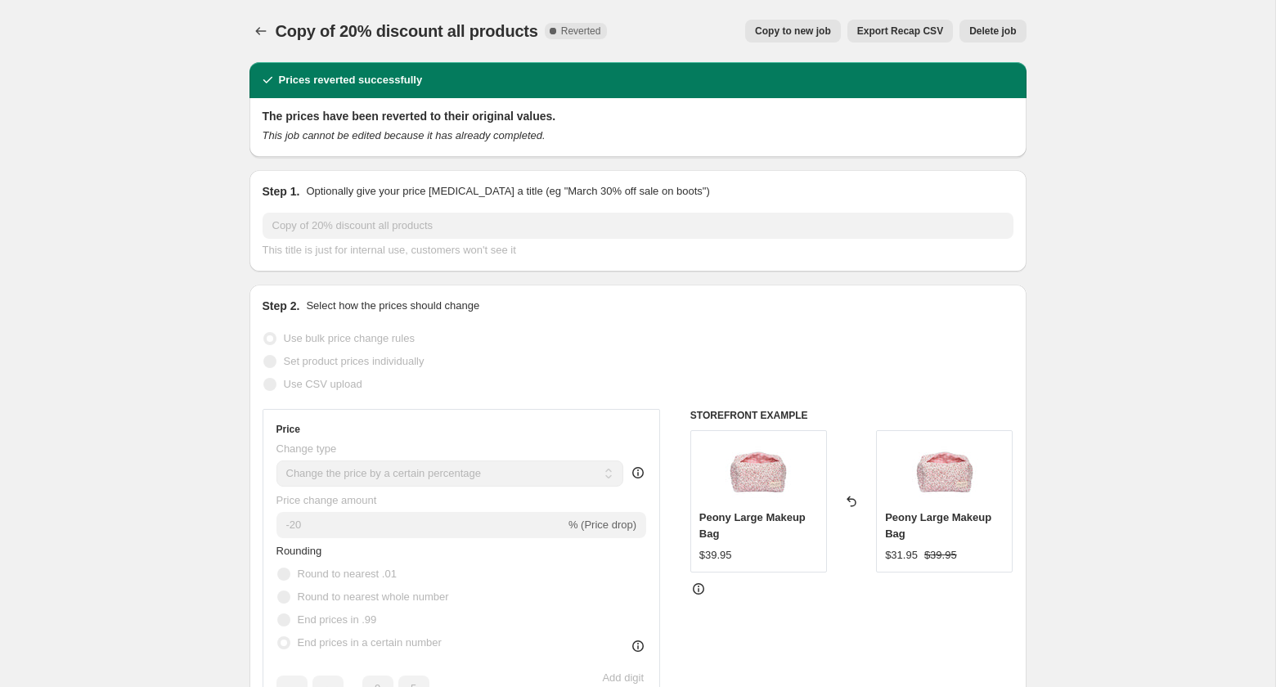
click at [991, 27] on span "Delete job" at bounding box center [992, 31] width 47 height 13
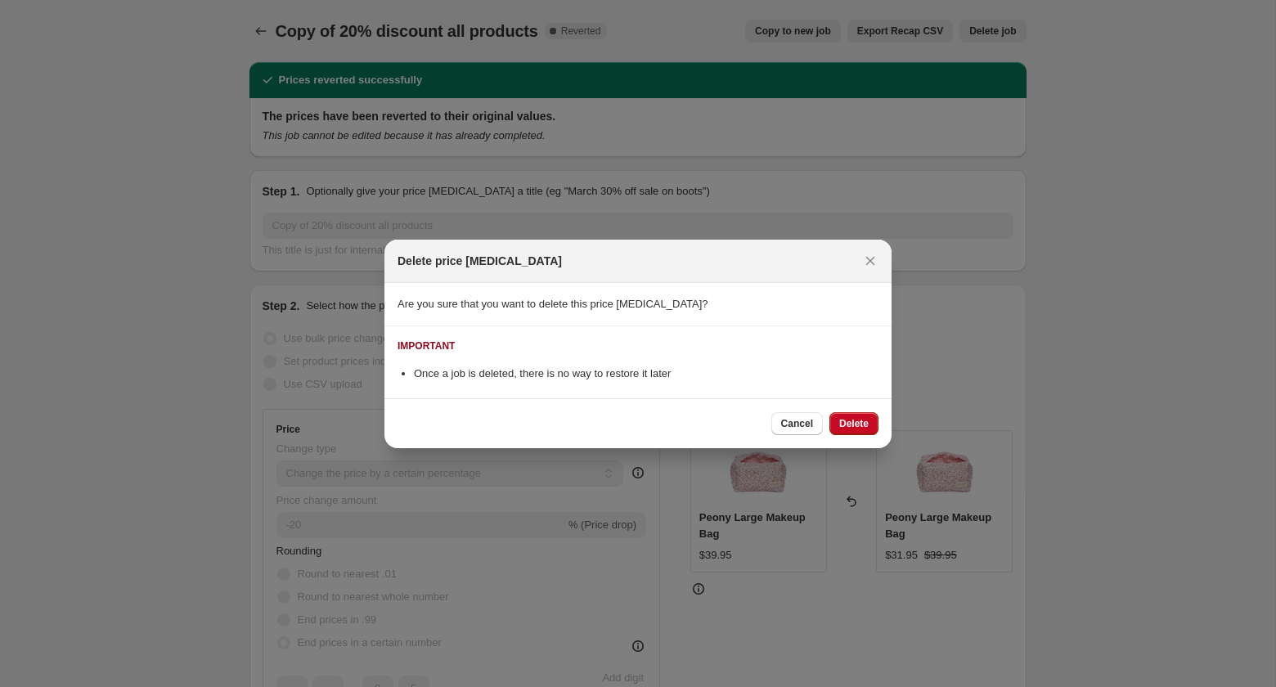
click at [846, 435] on div "Cancel Delete" at bounding box center [637, 423] width 507 height 50
click at [852, 422] on span "Delete" at bounding box center [853, 423] width 29 height 13
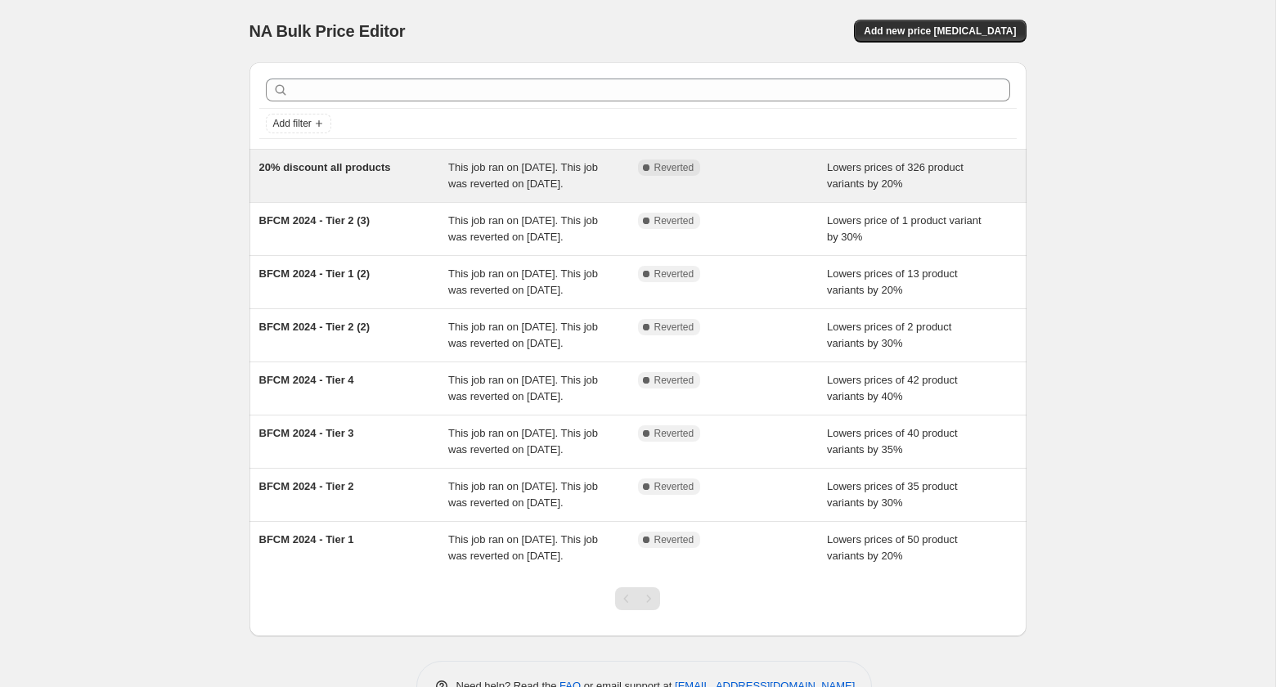
click at [333, 188] on div "20% discount all products" at bounding box center [354, 175] width 190 height 33
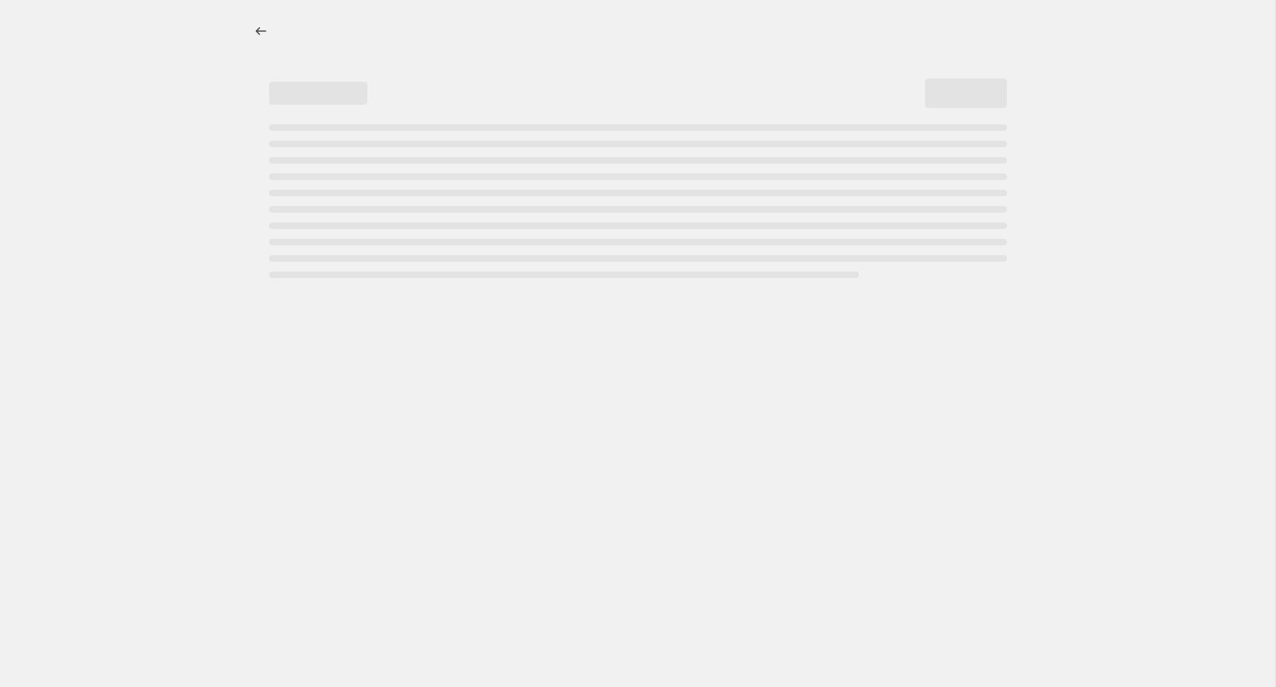
select select "percentage"
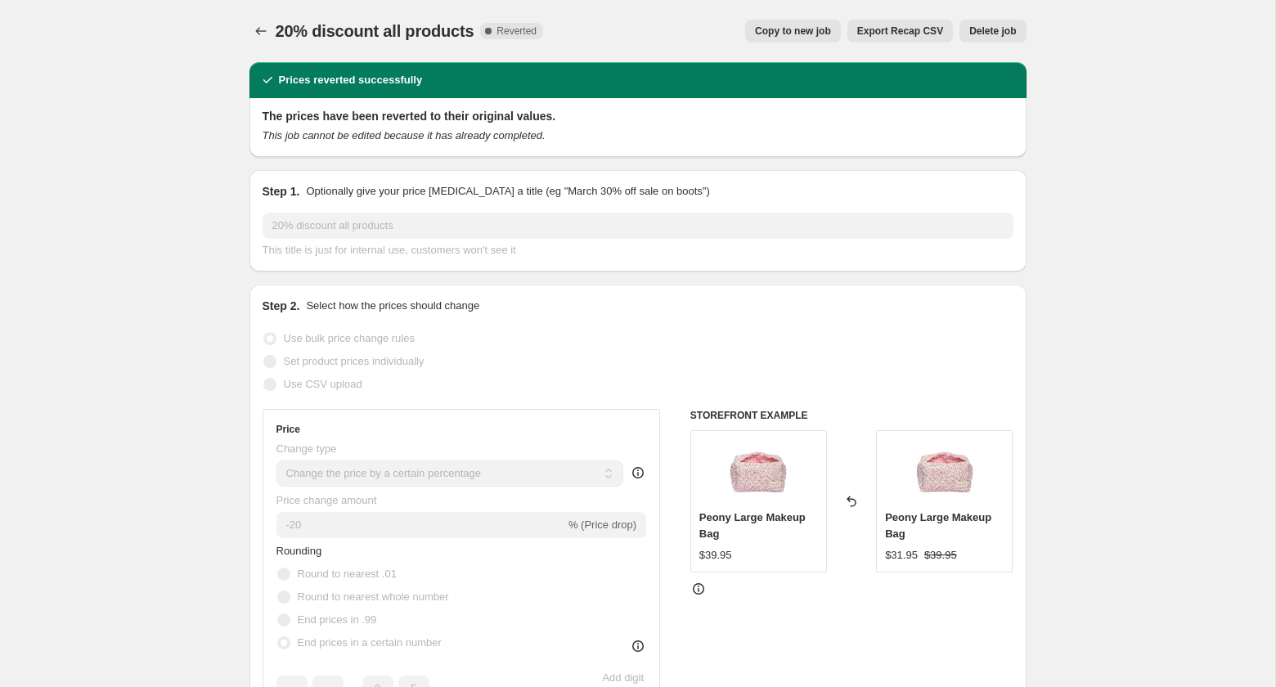
click at [787, 29] on span "Copy to new job" at bounding box center [793, 31] width 76 height 13
select select "percentage"
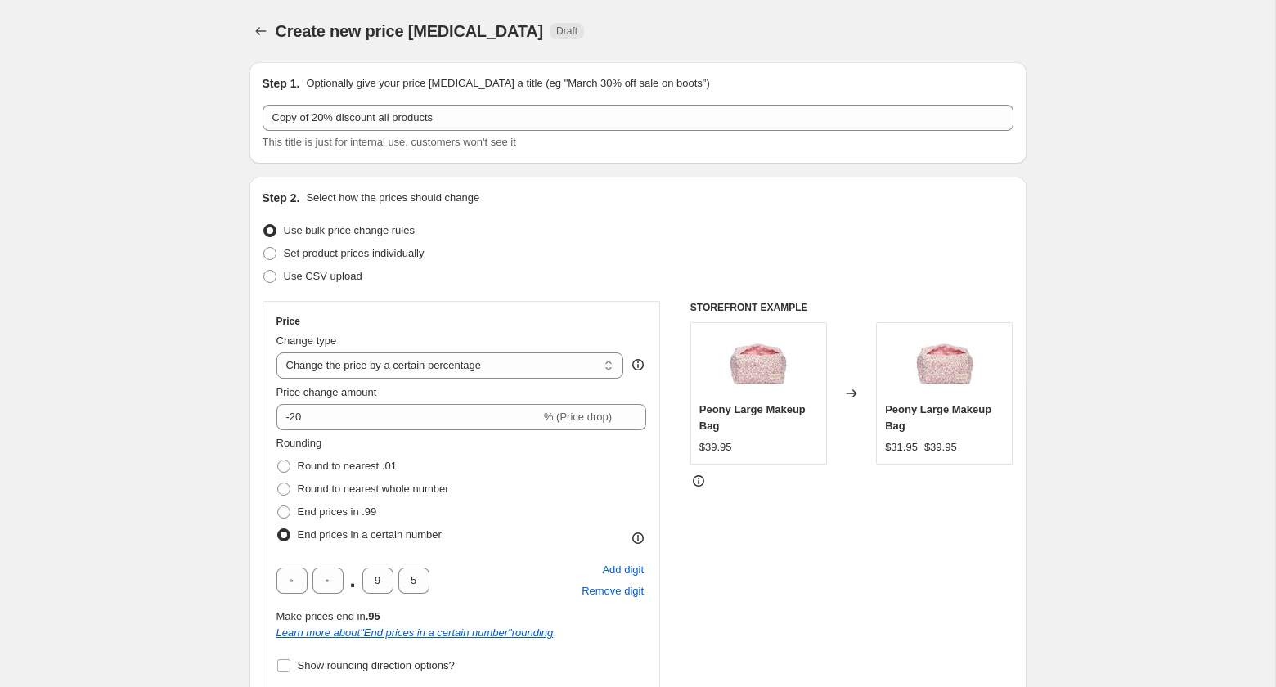
click at [298, 29] on span "Create new price [MEDICAL_DATA]" at bounding box center [410, 31] width 268 height 18
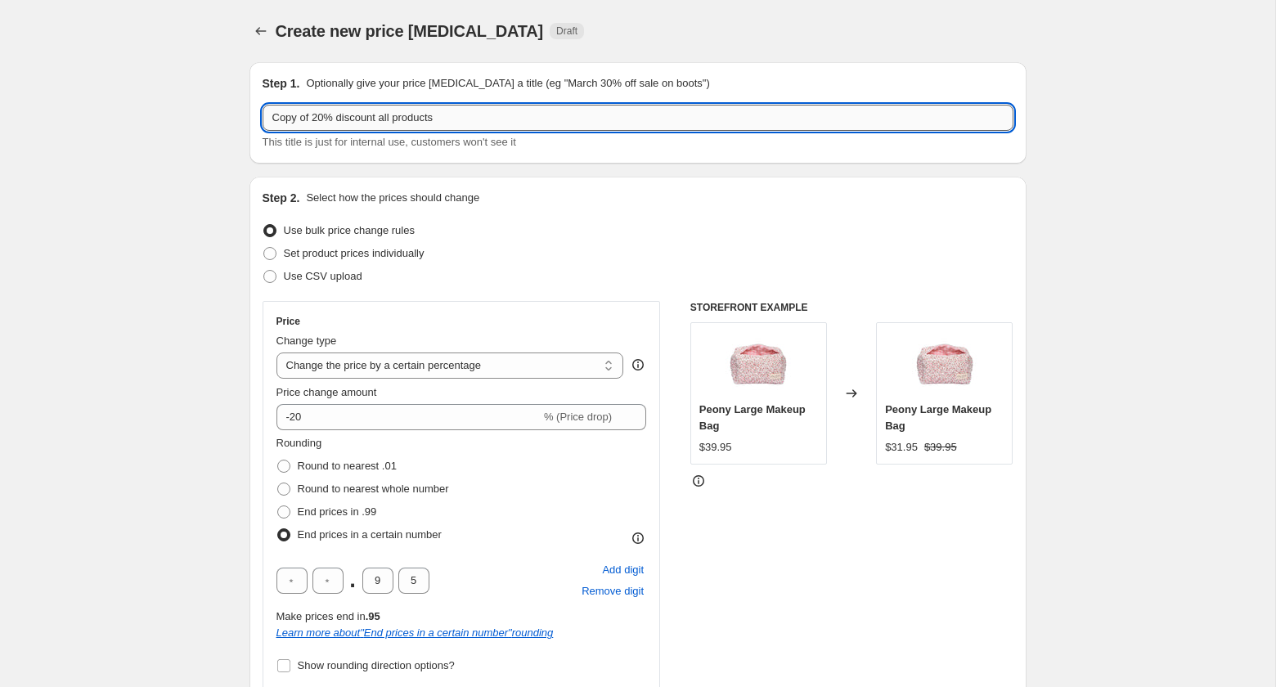
click at [290, 110] on input "Copy of 20% discount all products" at bounding box center [638, 118] width 751 height 26
drag, startPoint x: 314, startPoint y: 120, endPoint x: 279, endPoint y: 120, distance: 35.2
click at [279, 120] on input "Copy of 20% discount all products" at bounding box center [638, 118] width 751 height 26
click at [438, 115] on input "20% discount all products" at bounding box center [638, 118] width 751 height 26
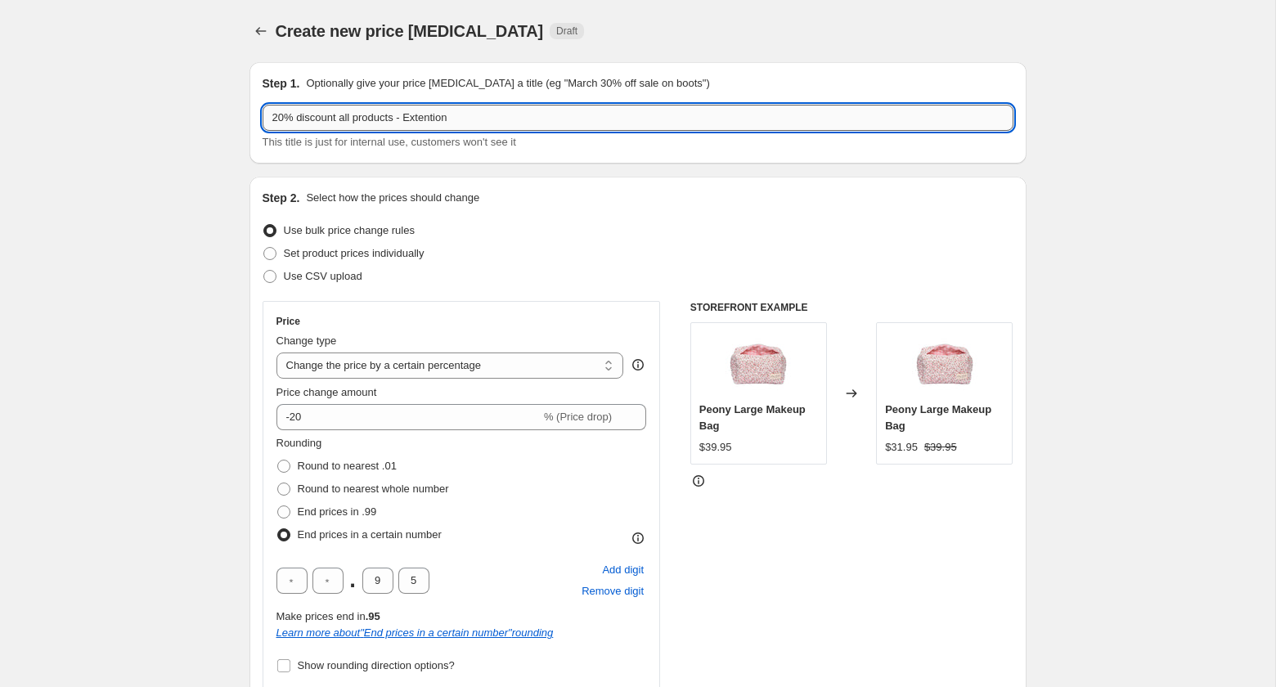
click at [454, 122] on input "20% discount all products - Extention" at bounding box center [638, 118] width 751 height 26
click at [417, 118] on input "20% discount all products - Extention" at bounding box center [638, 118] width 751 height 26
click at [449, 118] on input "20% discount all products - Sale xtention" at bounding box center [638, 118] width 751 height 26
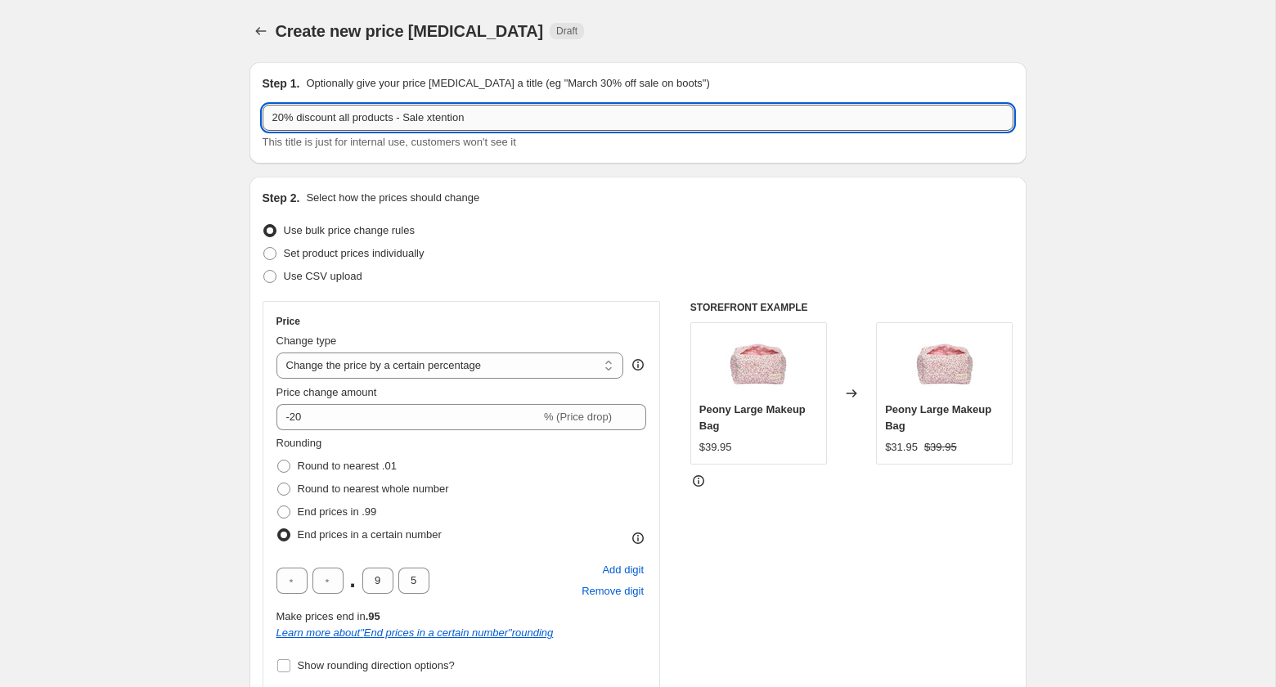
paste input "Extens"
type input "20% discount all products - Sale Extension"
click at [596, 162] on div "Step 1. Optionally give your price [MEDICAL_DATA] a title (eg "March 30% off sa…" at bounding box center [637, 112] width 777 height 101
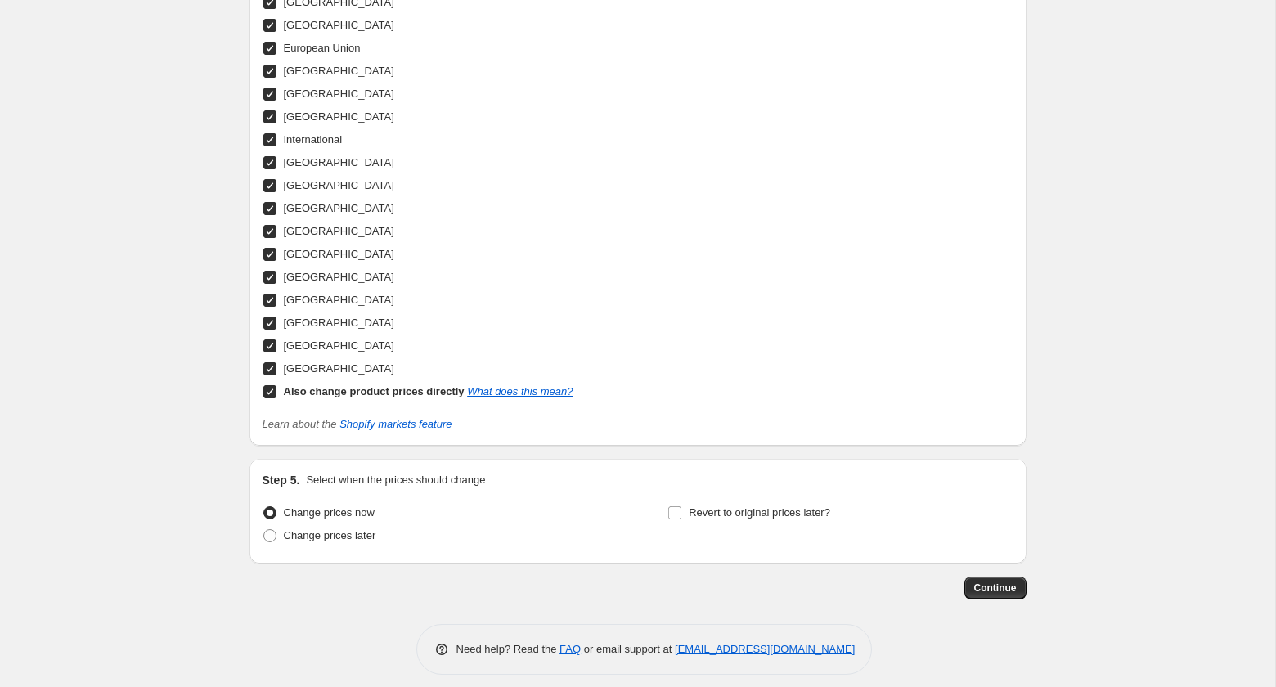
scroll to position [1641, 0]
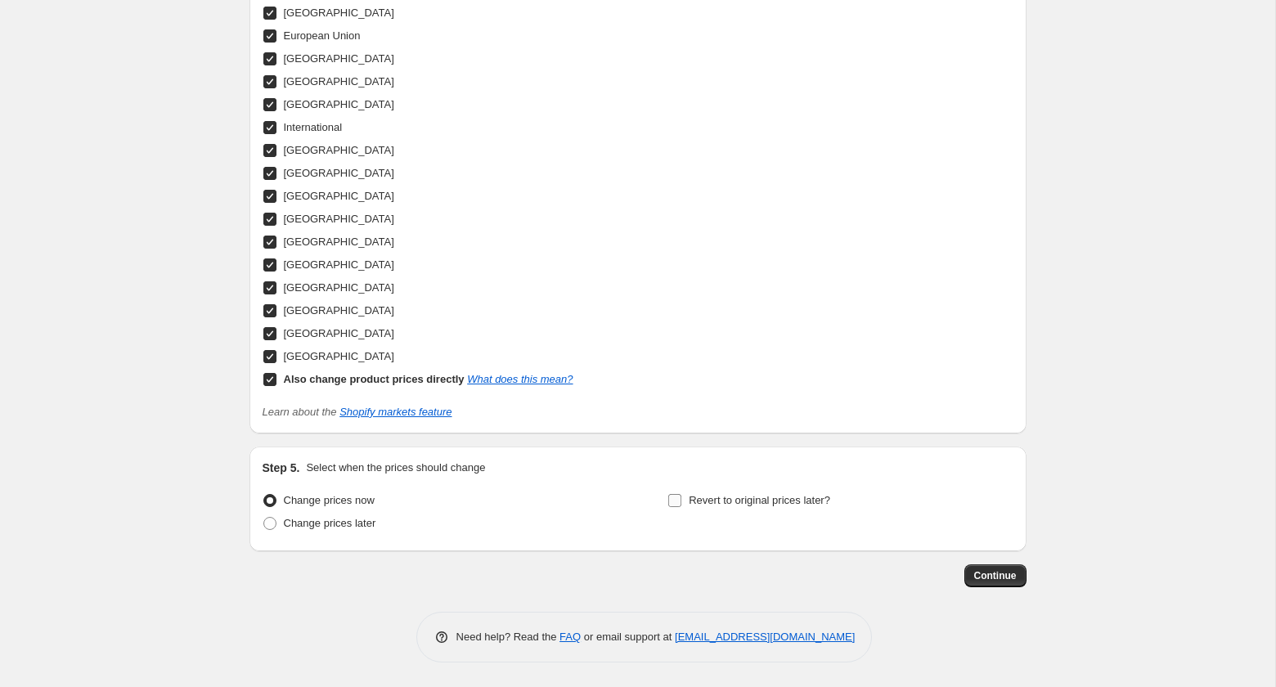
click at [675, 501] on input "Revert to original prices later?" at bounding box center [674, 500] width 13 height 13
checkbox input "true"
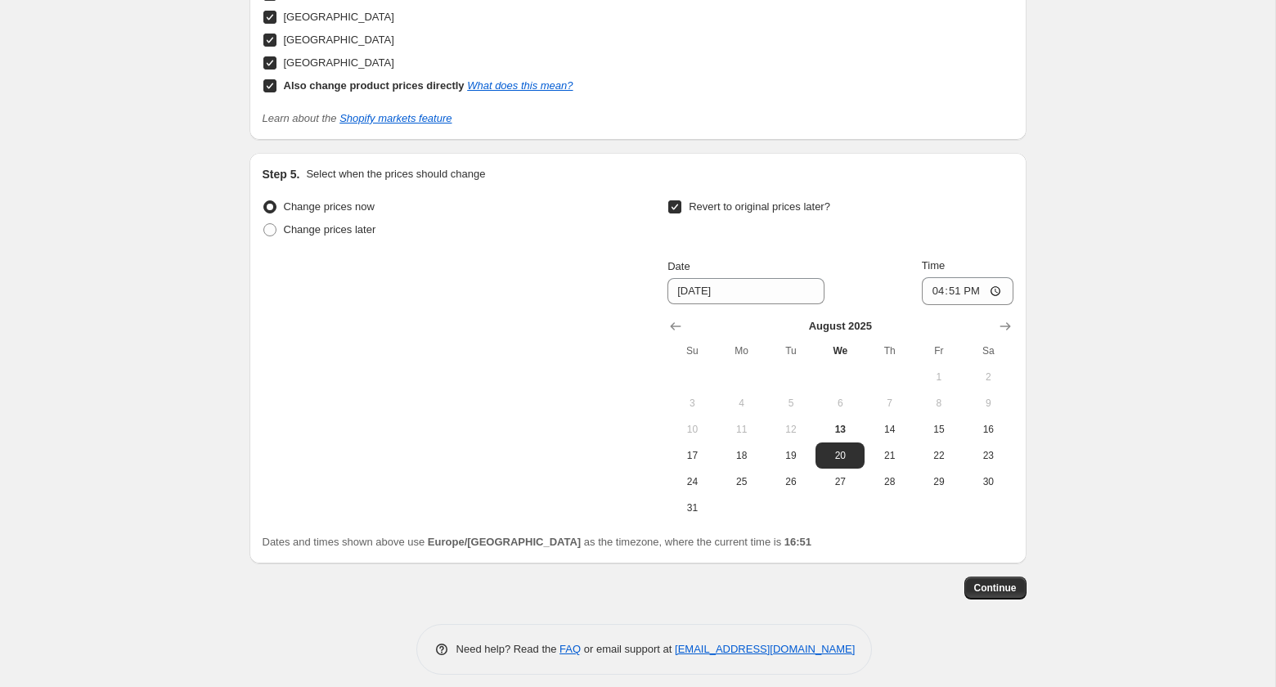
scroll to position [1947, 0]
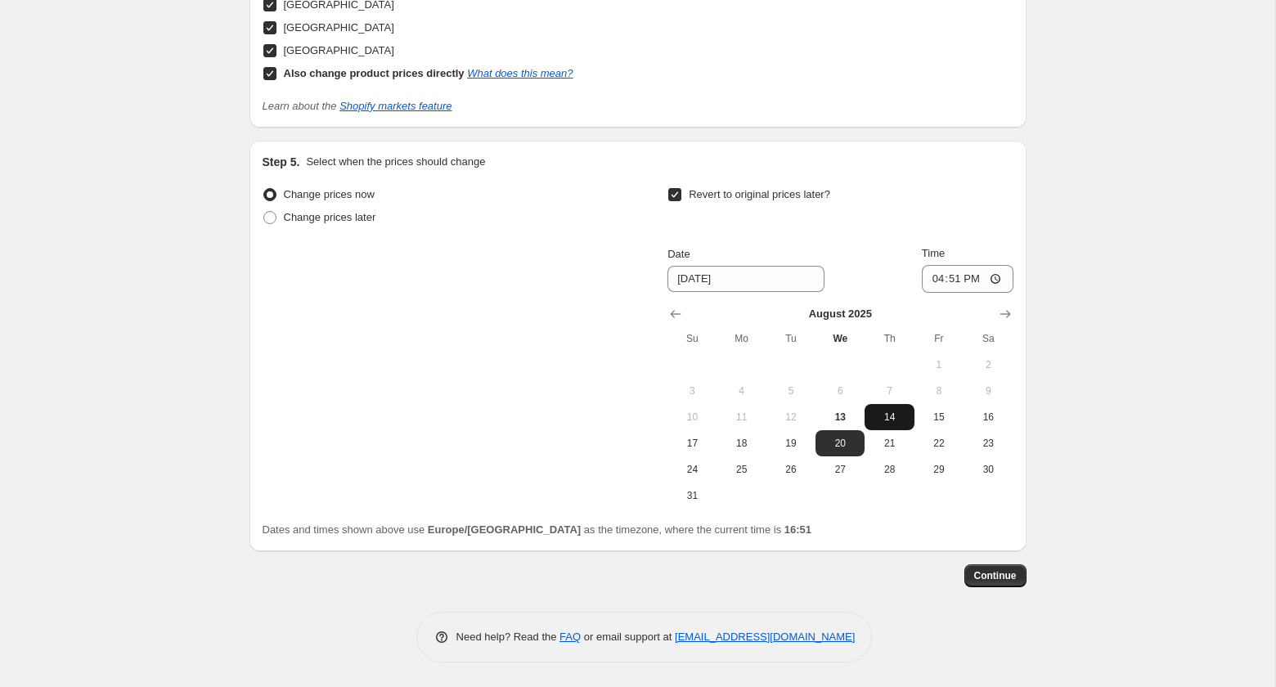
click at [886, 411] on span "14" at bounding box center [889, 417] width 36 height 13
type input "[DATE]"
click at [967, 276] on input "16:51" at bounding box center [968, 279] width 92 height 28
click at [956, 277] on input "16:51" at bounding box center [968, 279] width 92 height 28
type input "07:00"
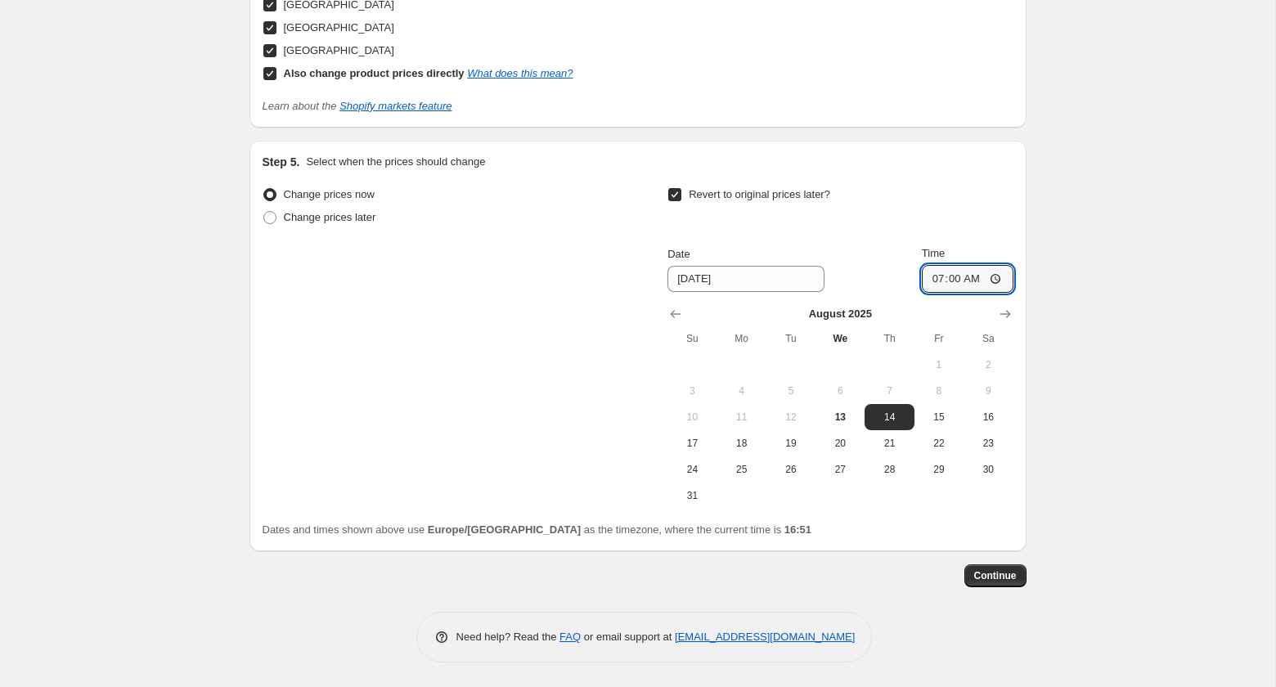
click at [1002, 577] on span "Continue" at bounding box center [995, 575] width 43 height 13
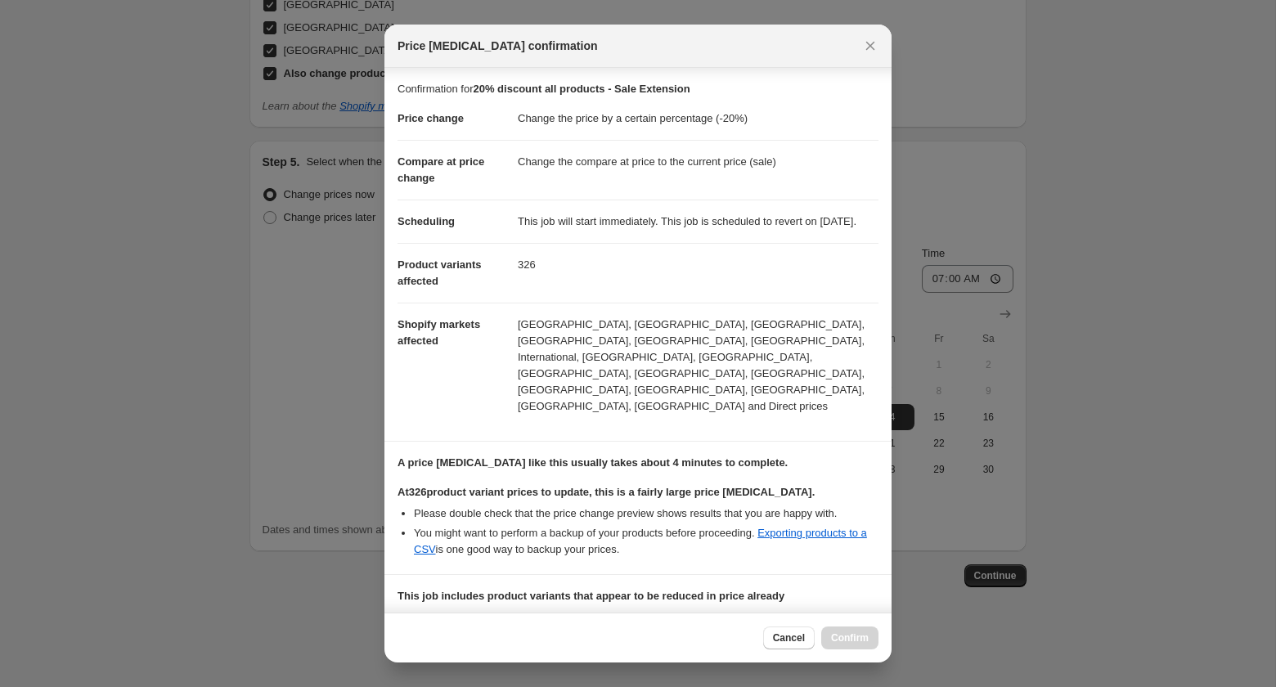
scroll to position [200, 0]
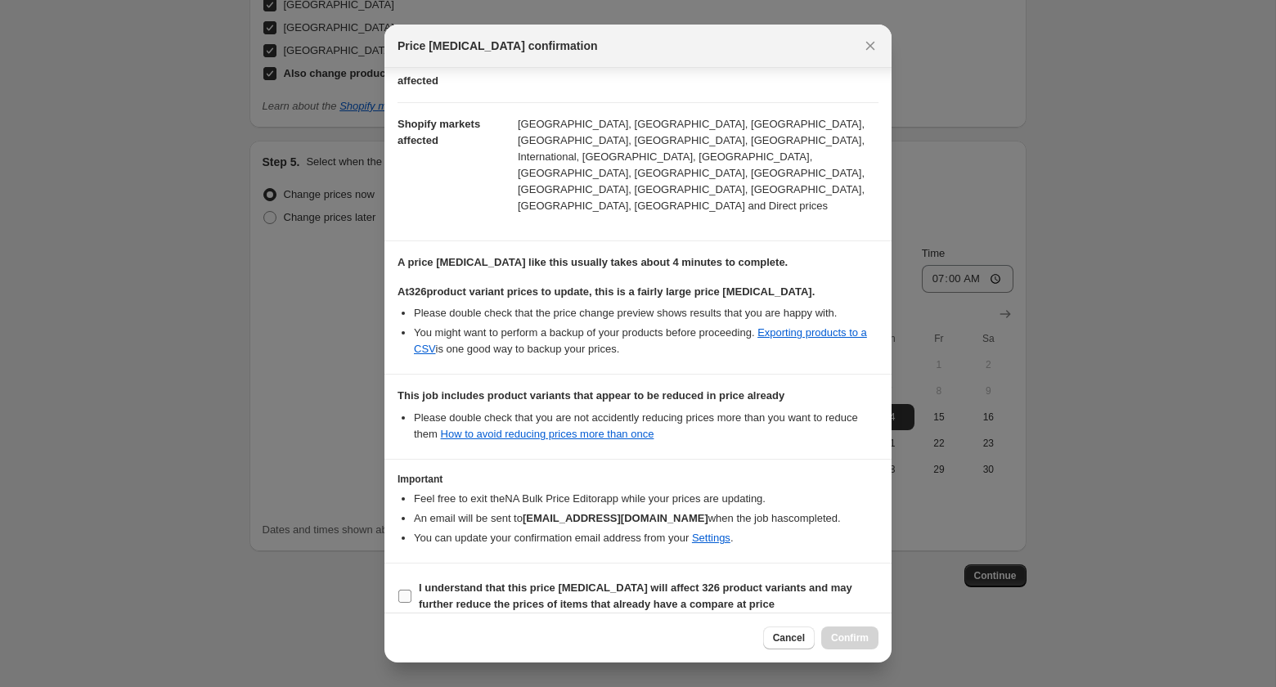
click at [409, 590] on input "I understand that this price [MEDICAL_DATA] will affect 326 product variants an…" at bounding box center [404, 596] width 13 height 13
checkbox input "true"
click at [854, 636] on span "Confirm" at bounding box center [850, 637] width 38 height 13
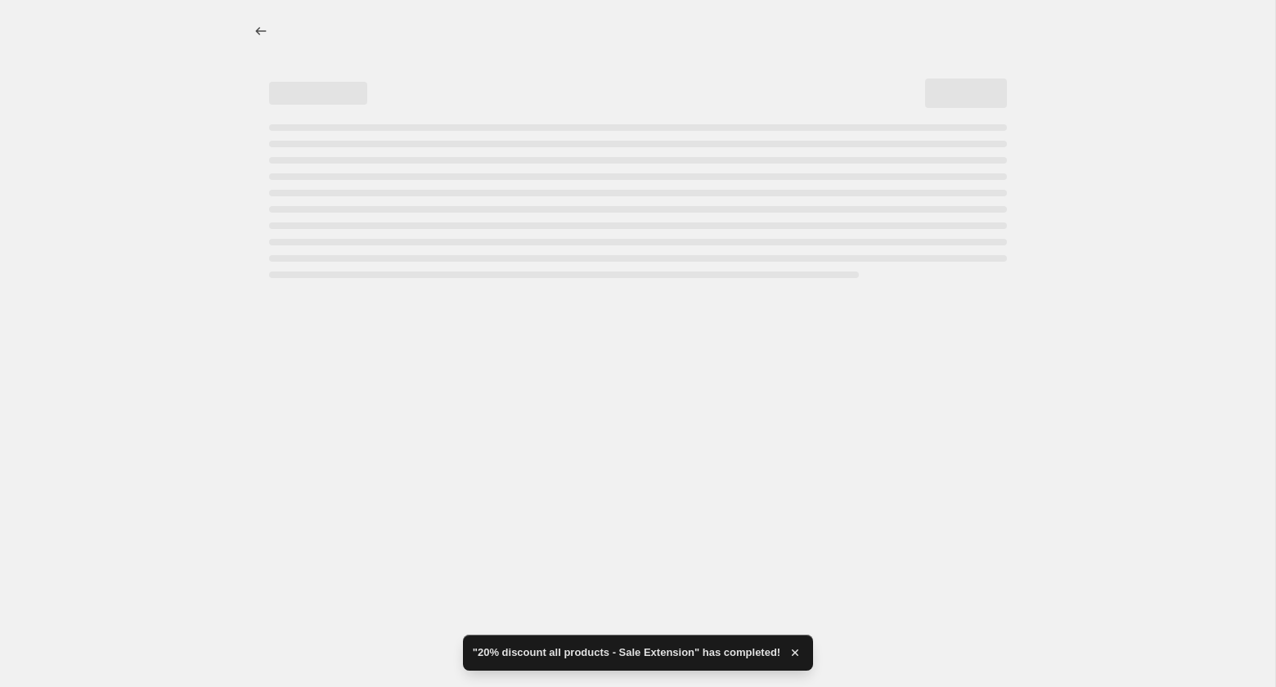
select select "percentage"
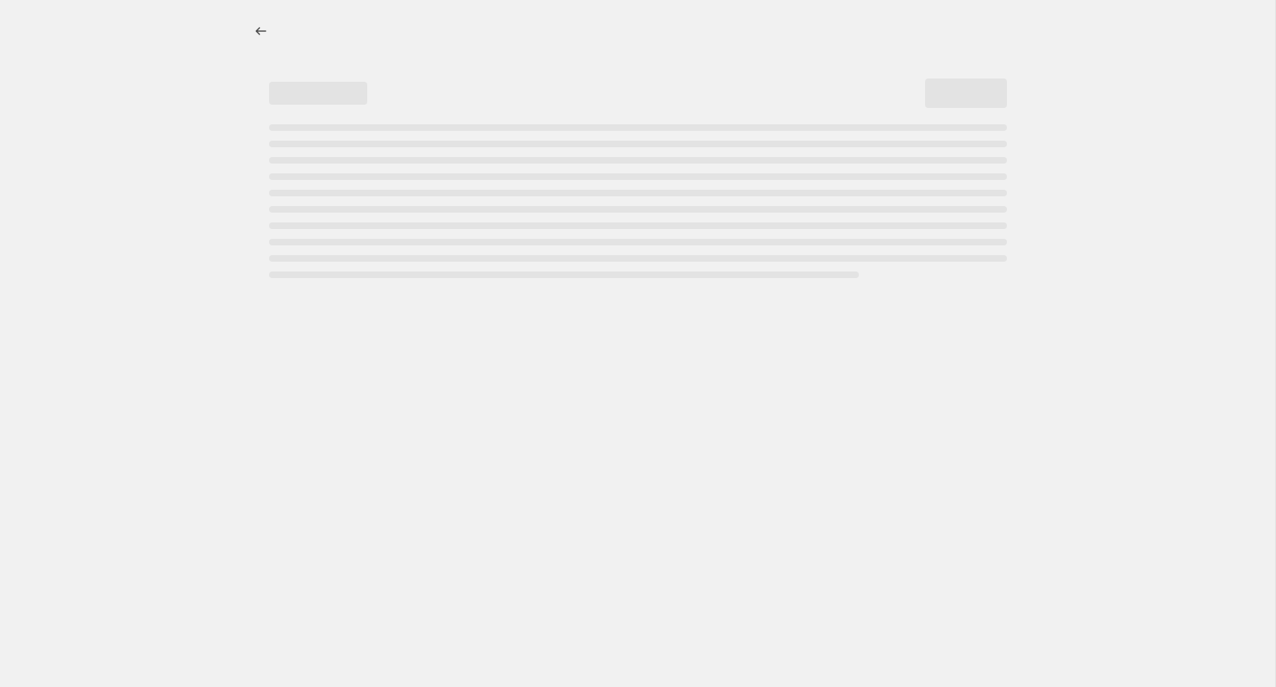
select select "percentage"
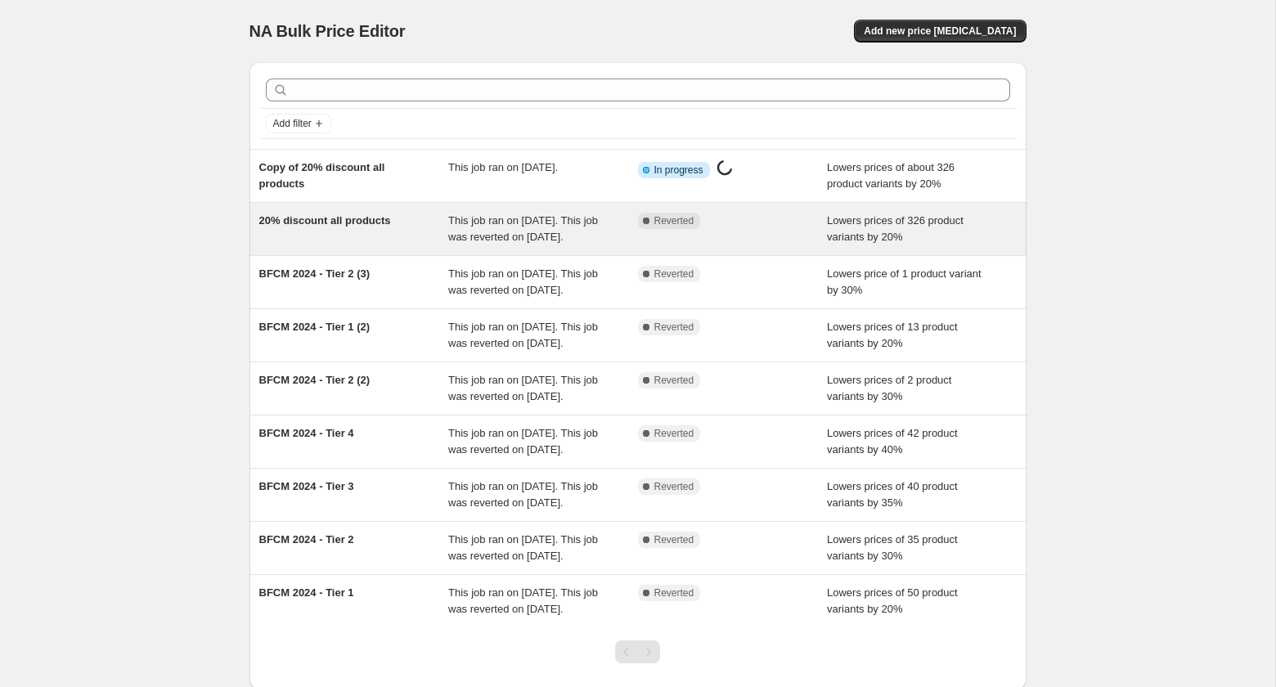
click at [331, 222] on span "20% discount all products" at bounding box center [325, 220] width 132 height 12
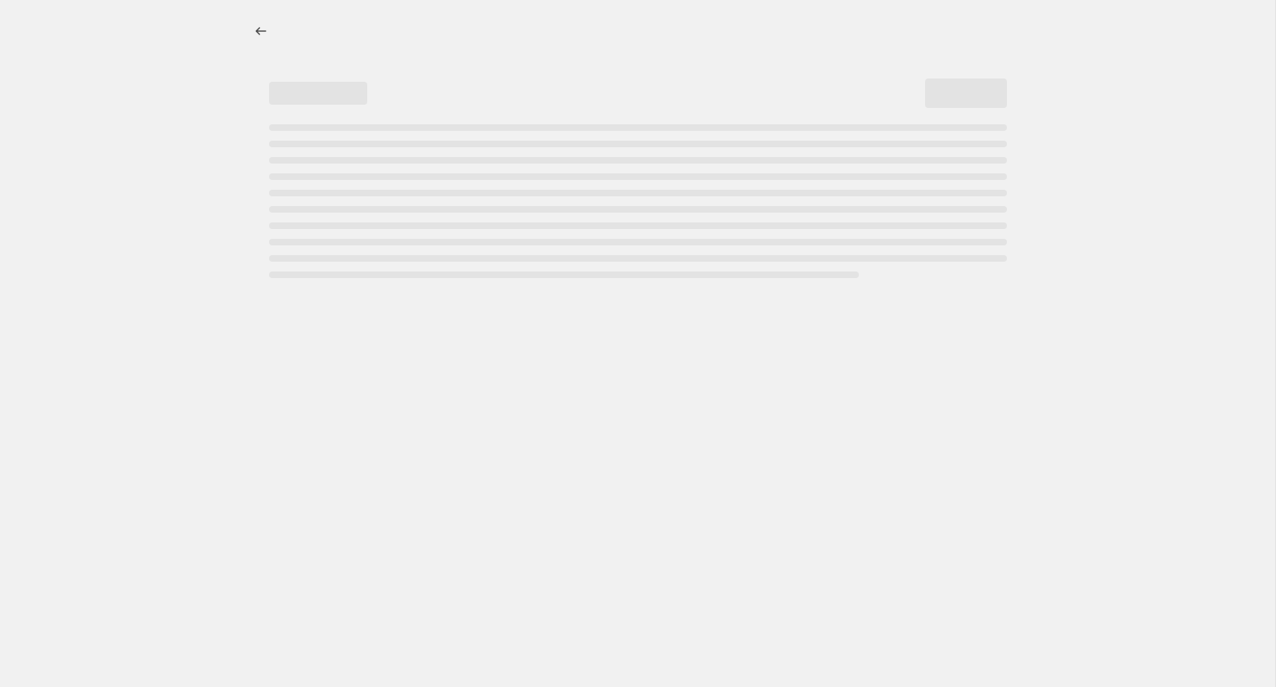
select select "percentage"
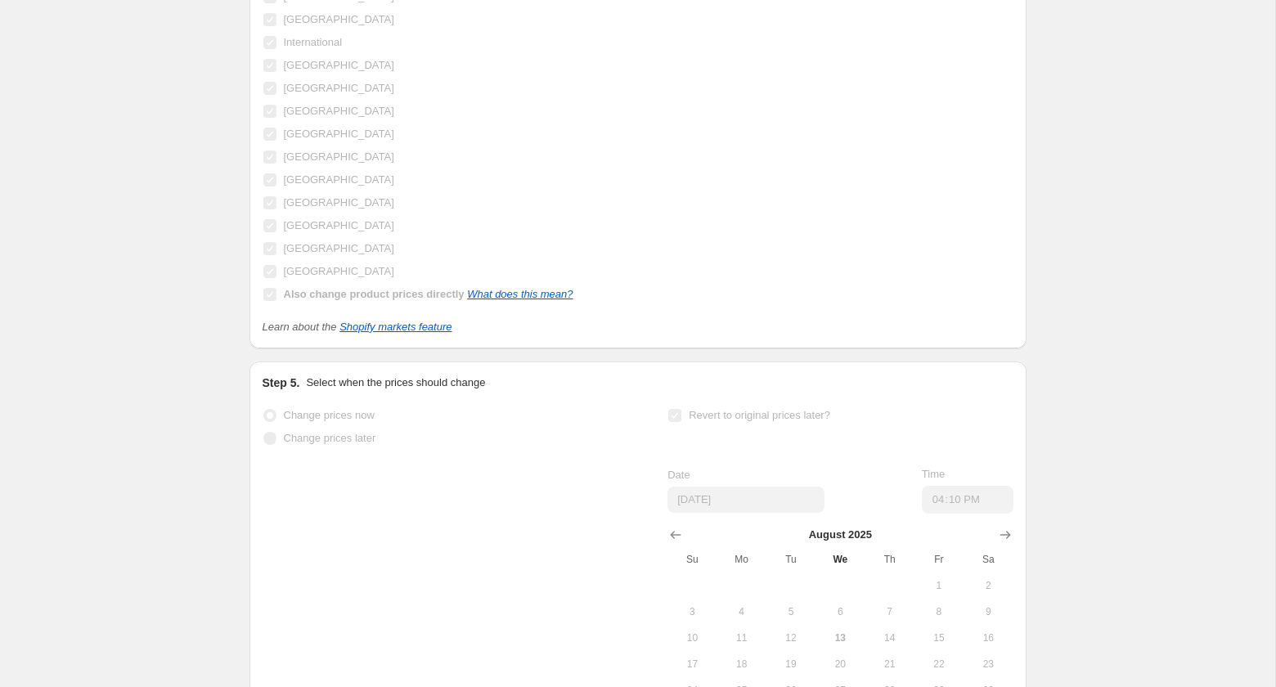
scroll to position [2019, 0]
